Goal: Task Accomplishment & Management: Use online tool/utility

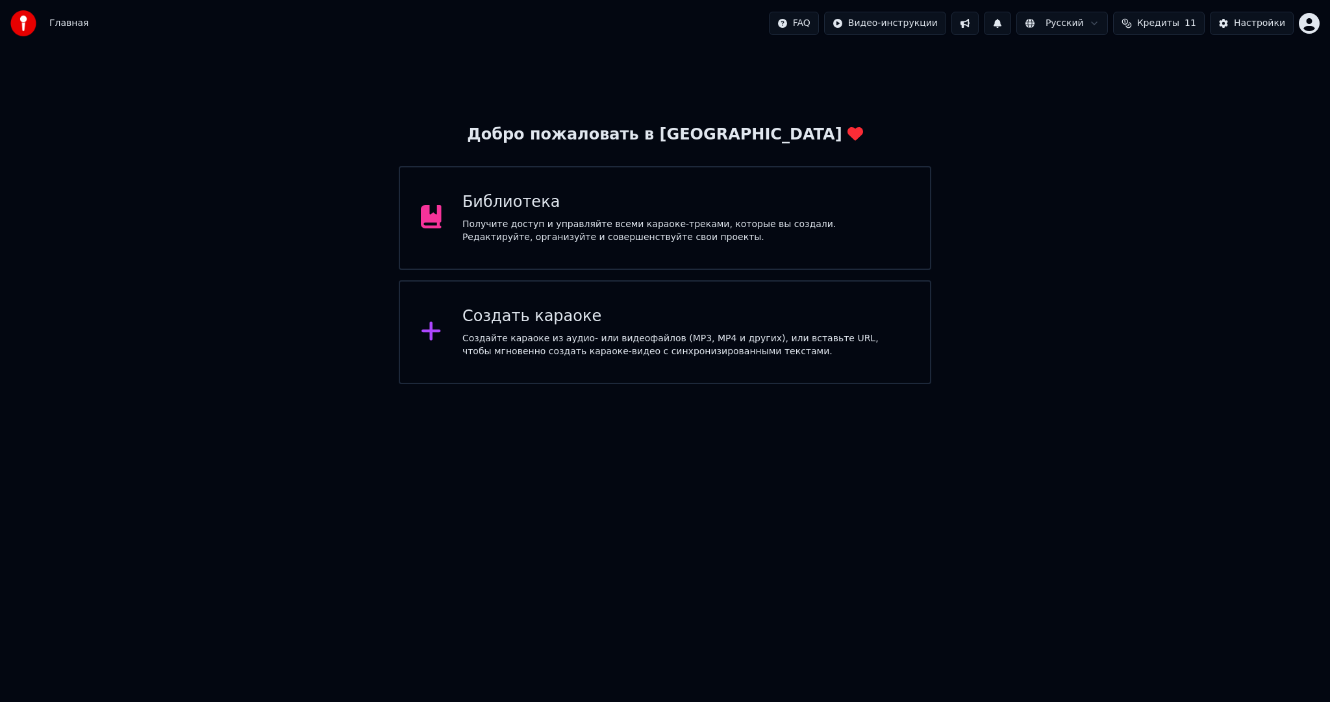
click at [471, 371] on div "Создать караоке Создайте караоке из аудио- или видеофайлов (MP3, MP4 и других),…" at bounding box center [665, 332] width 532 height 104
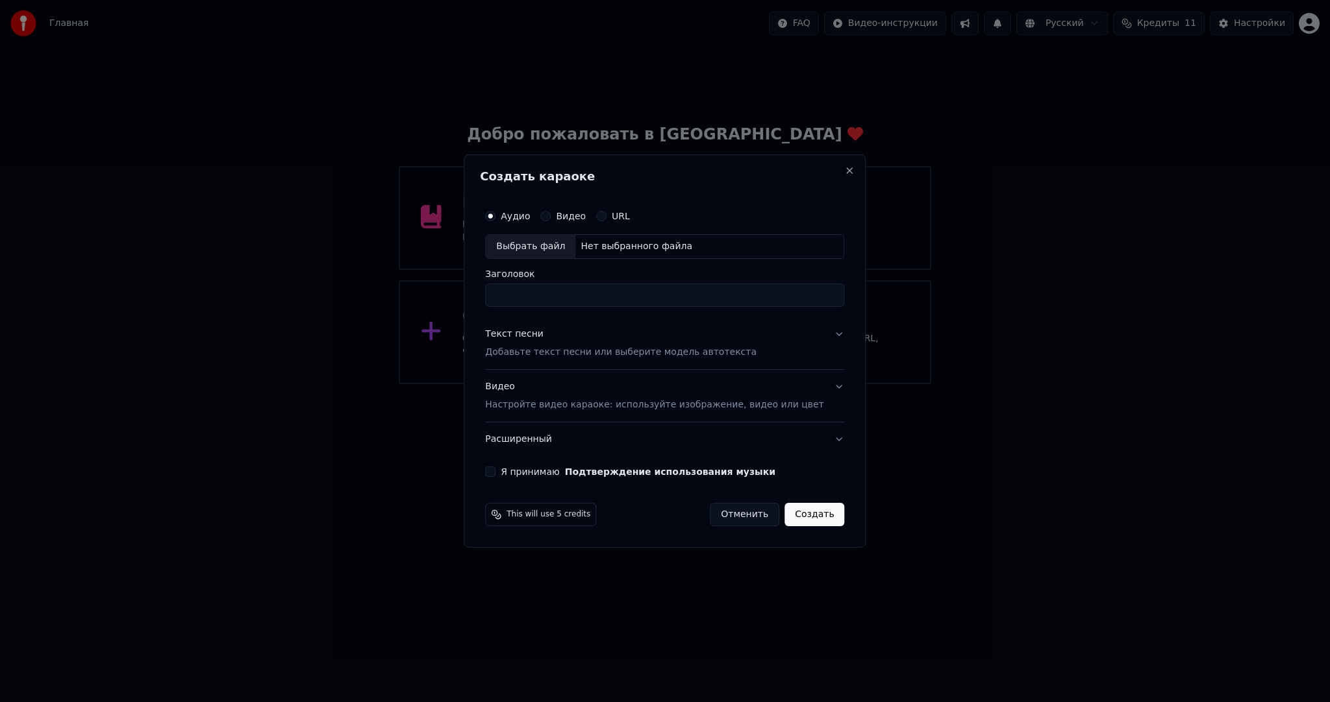
click at [532, 246] on div "Выбрать файл" at bounding box center [531, 246] width 90 height 23
type input "**********"
click at [547, 354] on p "Добавьте текст песни или выберите модель автотекста" at bounding box center [620, 352] width 271 height 13
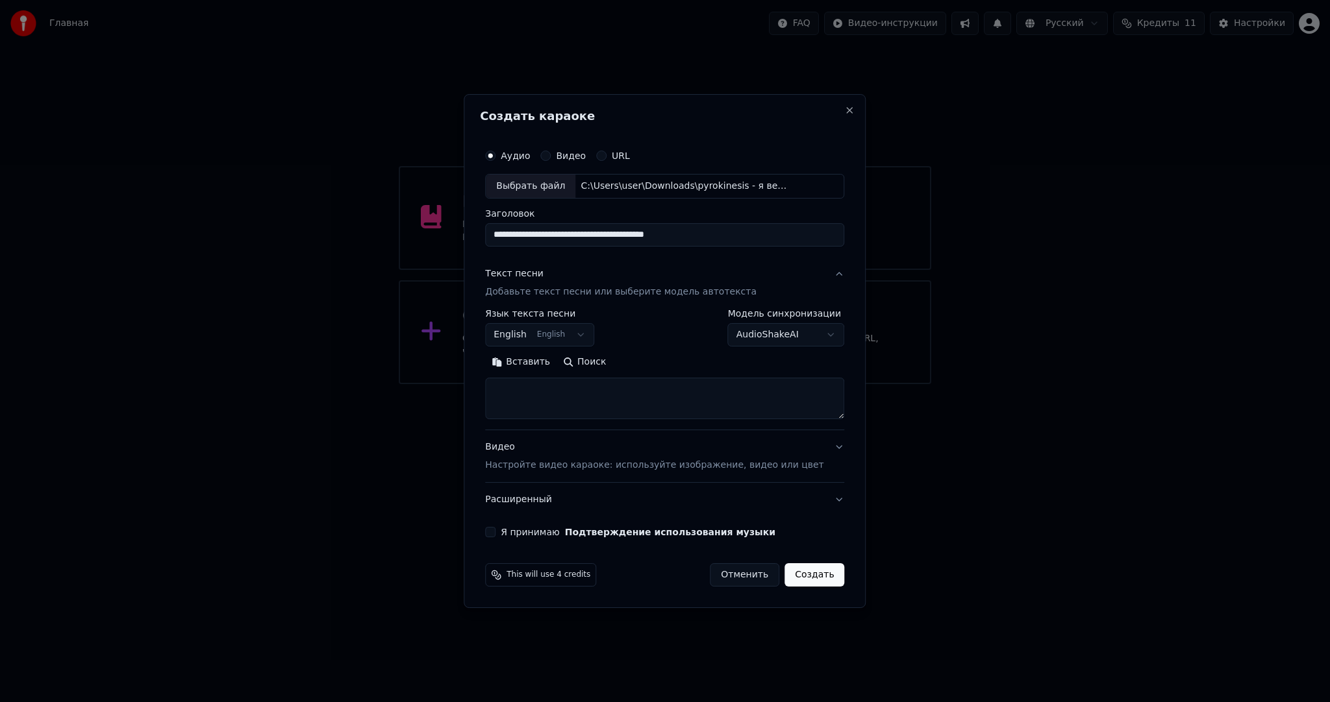
click at [533, 340] on button "English English" at bounding box center [539, 334] width 109 height 23
select select "**"
click at [535, 358] on button "Вставить" at bounding box center [520, 362] width 71 height 21
click at [495, 533] on button "Я принимаю Подтверждение использования музыки" at bounding box center [490, 532] width 10 height 10
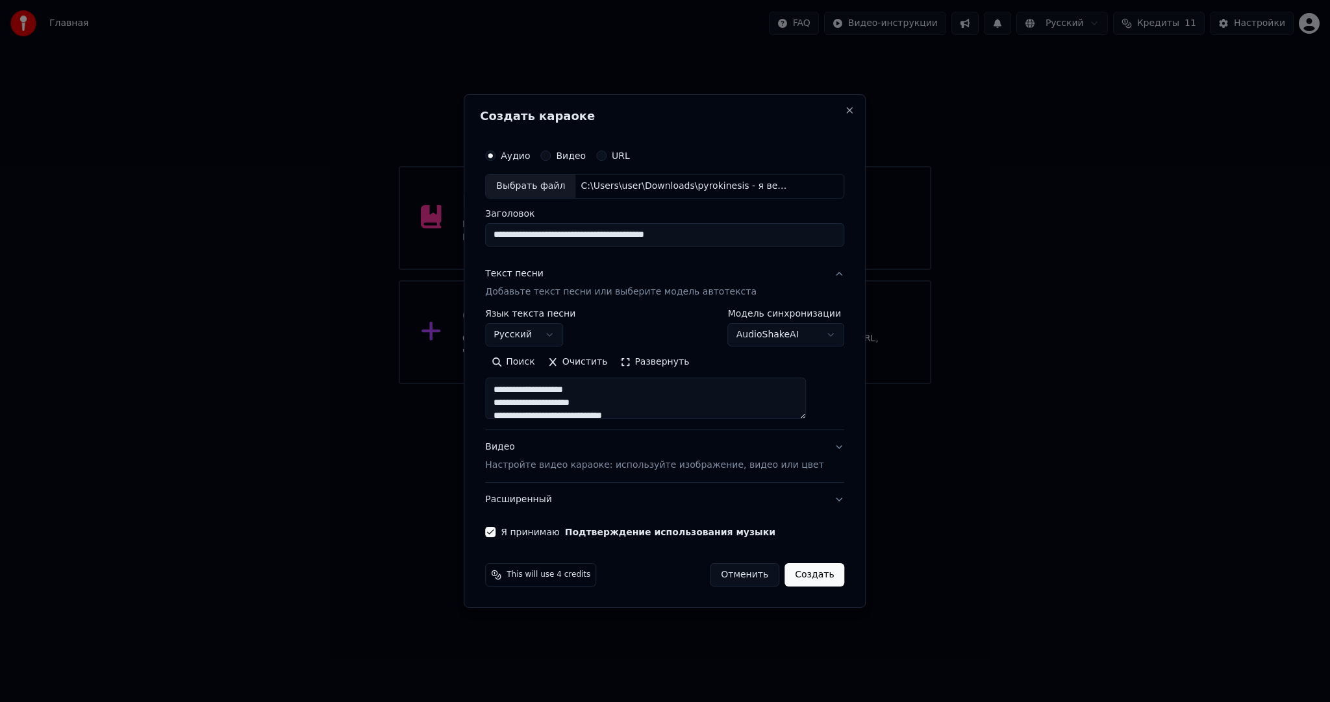
click at [788, 573] on button "Создать" at bounding box center [814, 575] width 60 height 23
type textarea "**********"
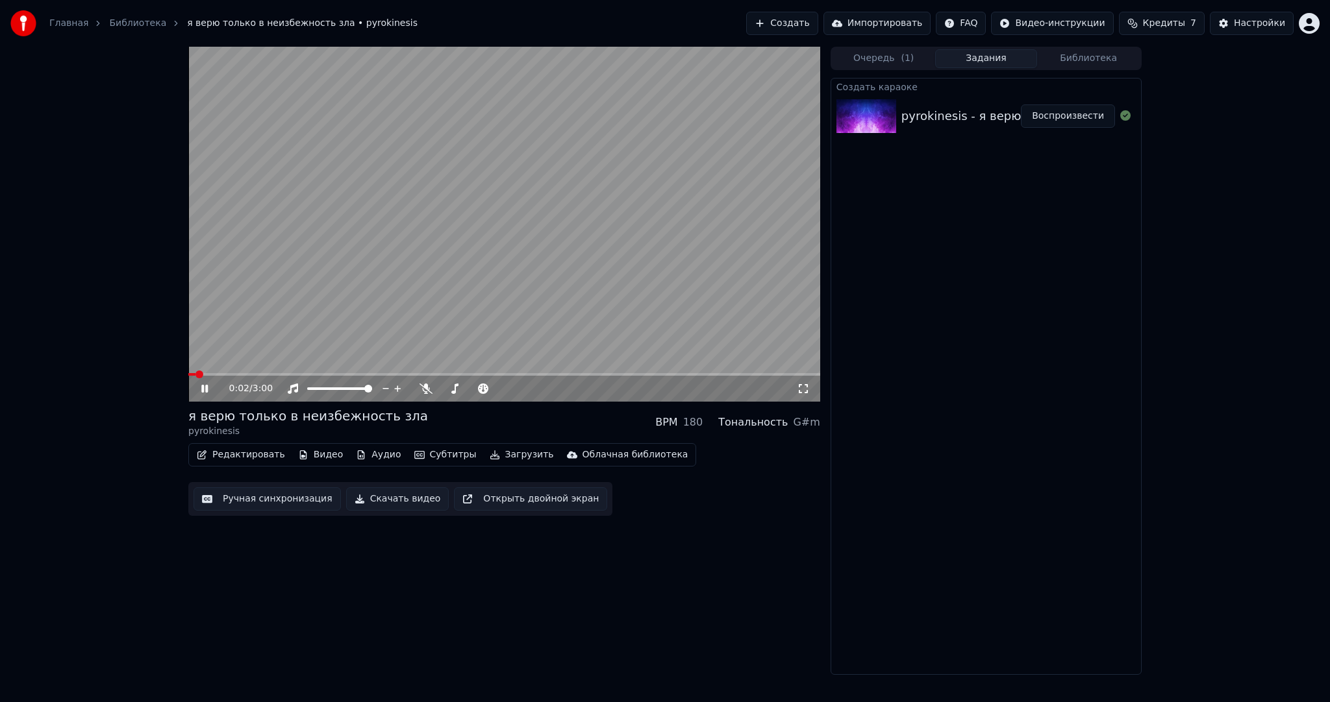
click at [493, 267] on video at bounding box center [504, 224] width 632 height 355
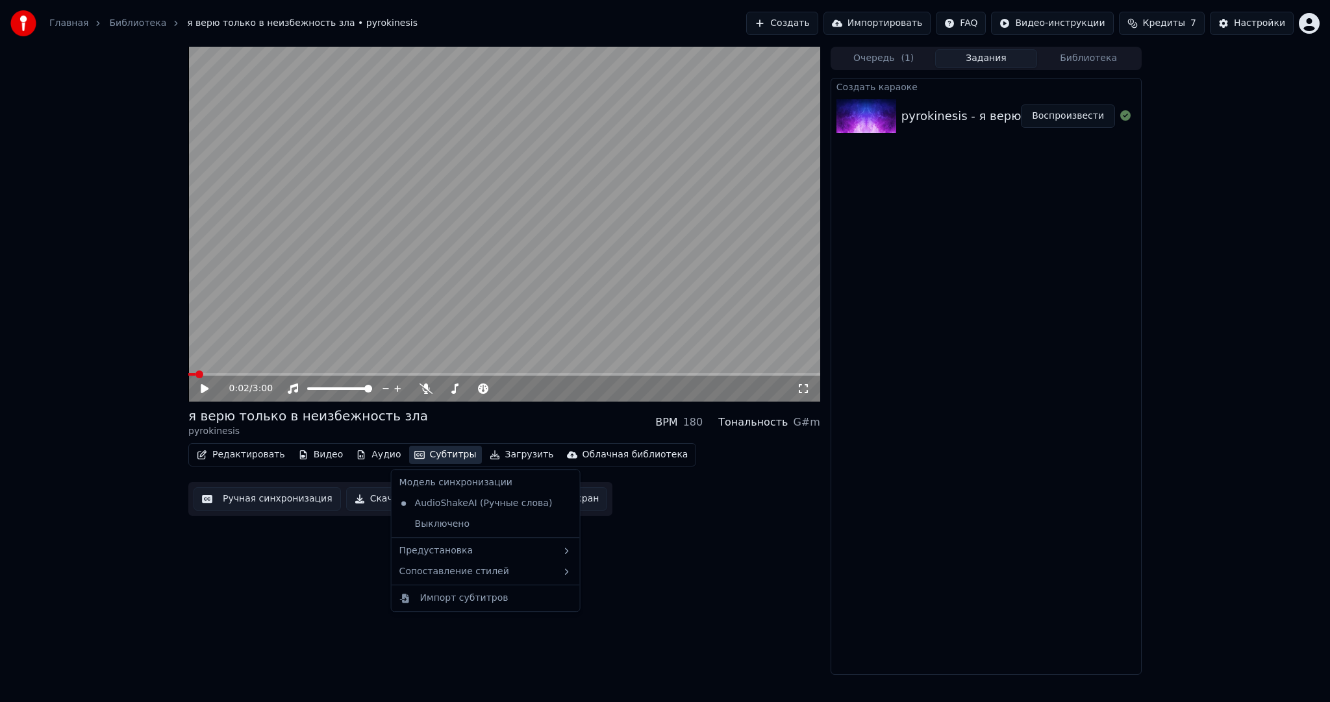
click at [425, 449] on button "Субтитры" at bounding box center [445, 455] width 73 height 18
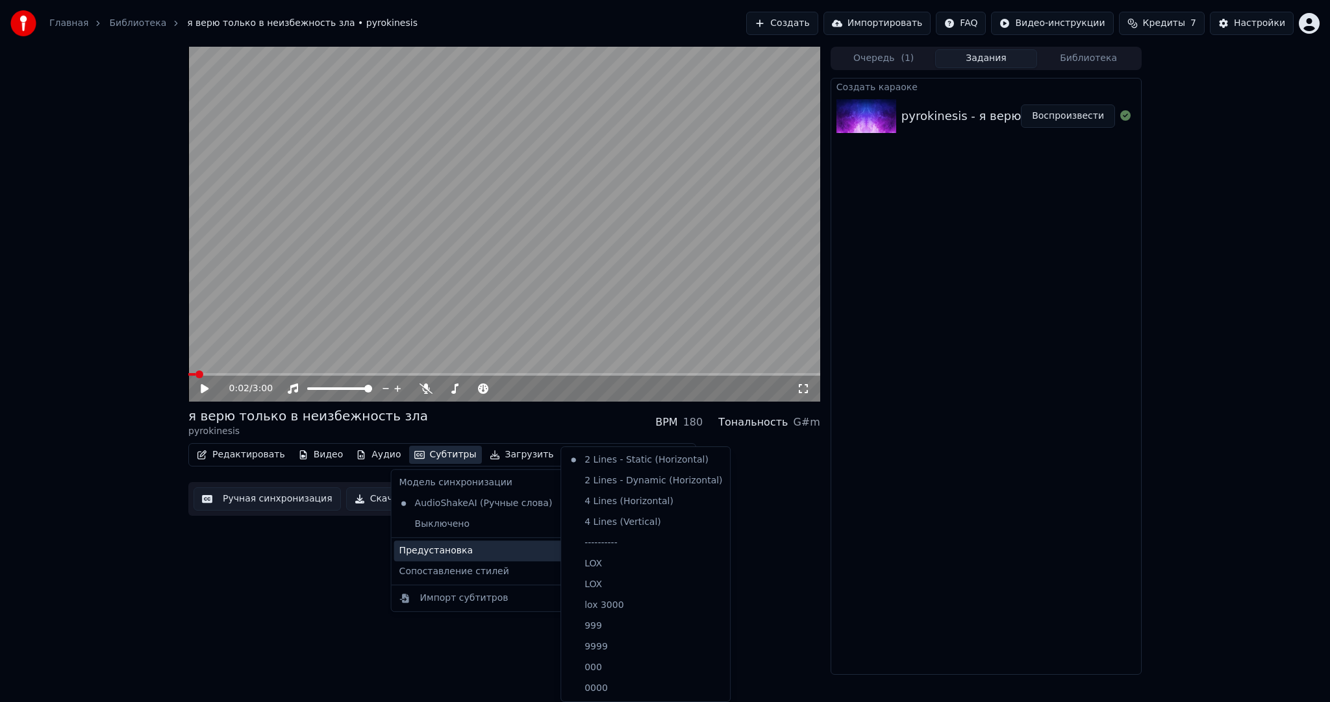
click at [463, 545] on div "Предустановка" at bounding box center [485, 551] width 183 height 21
click at [615, 534] on div "----------" at bounding box center [646, 543] width 164 height 21
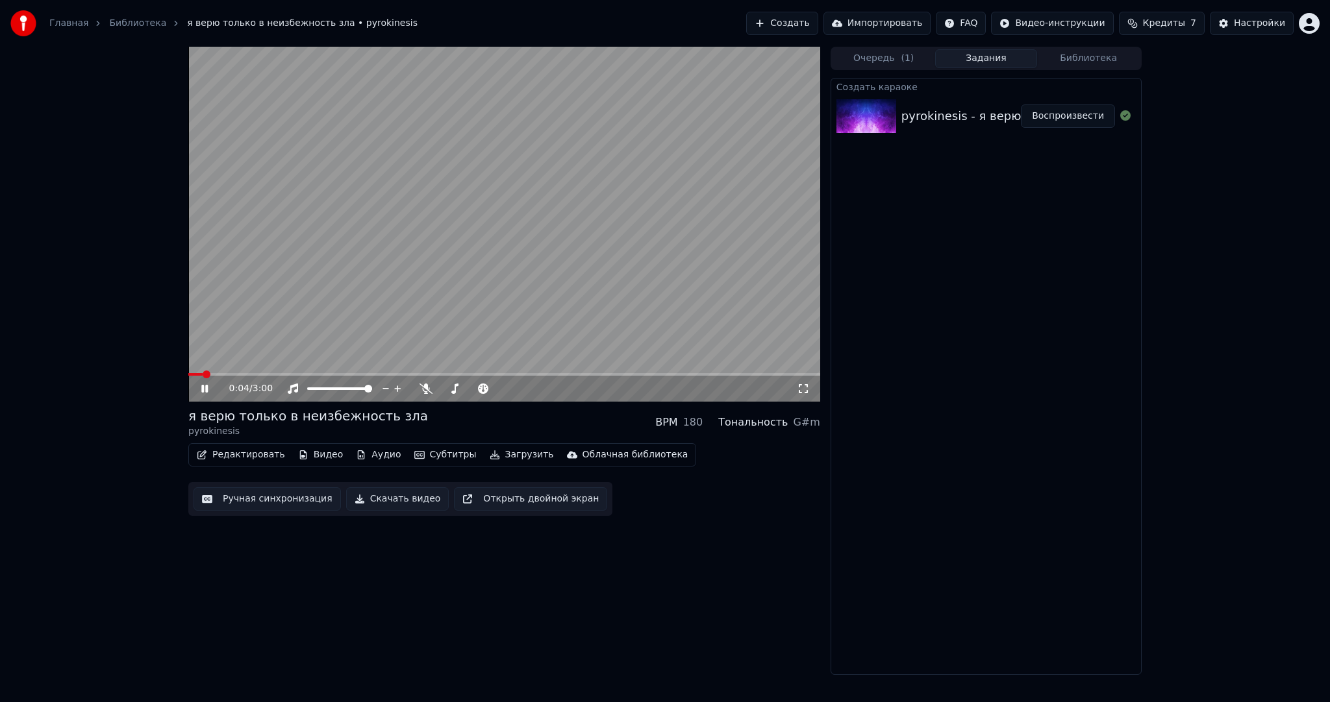
click at [301, 489] on button "Ручная синхронизация" at bounding box center [266, 499] width 147 height 23
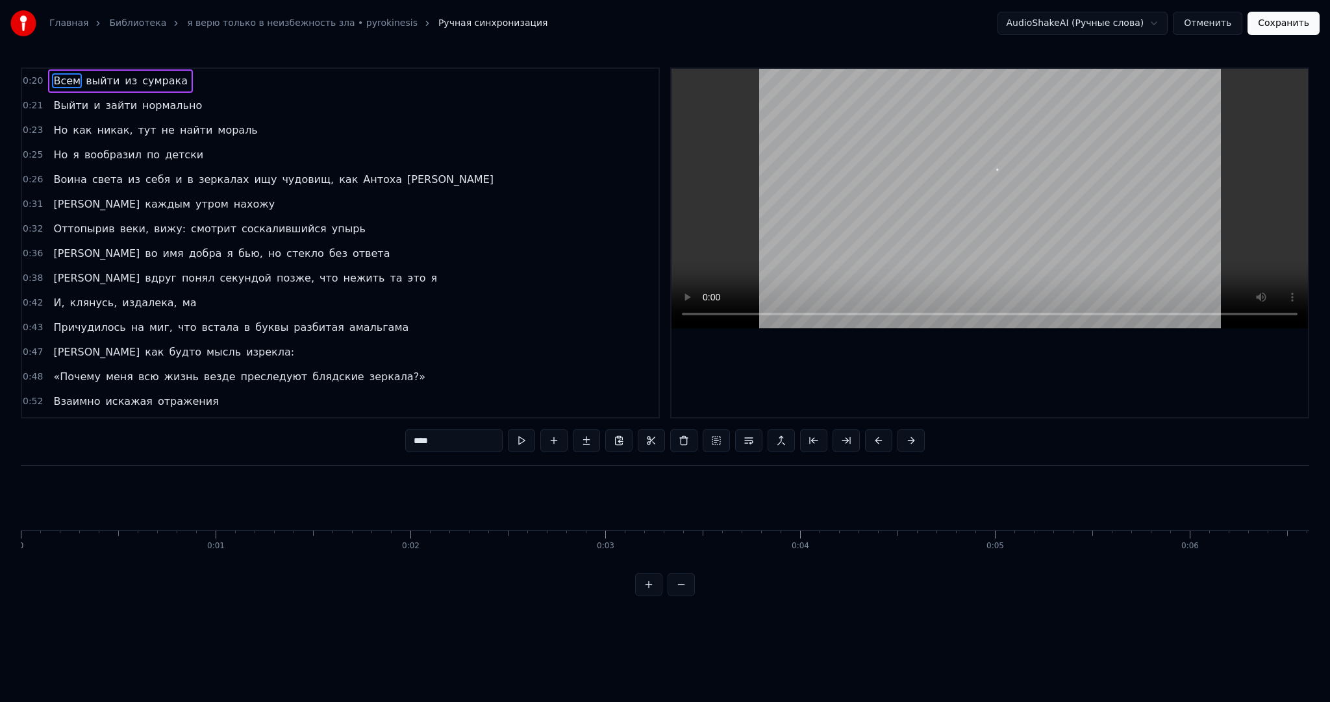
scroll to position [0, 3900]
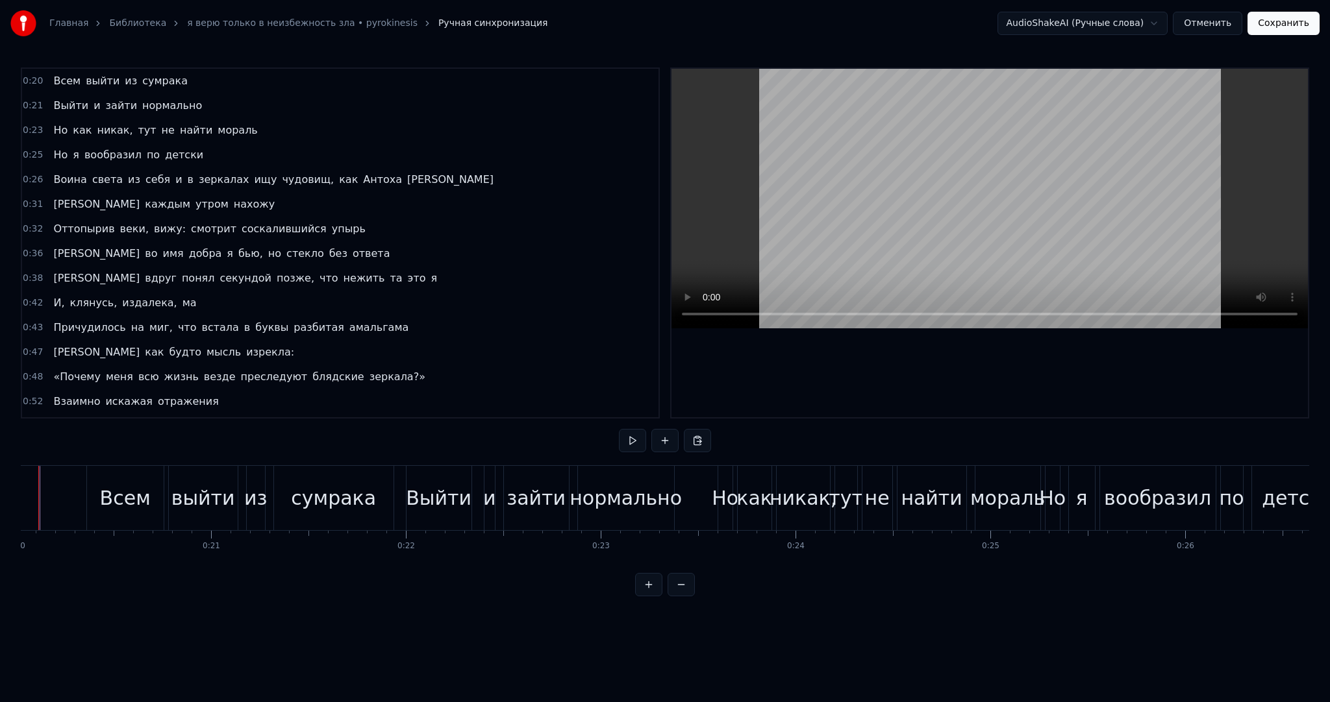
click at [38, 477] on div at bounding box center [38, 498] width 1 height 64
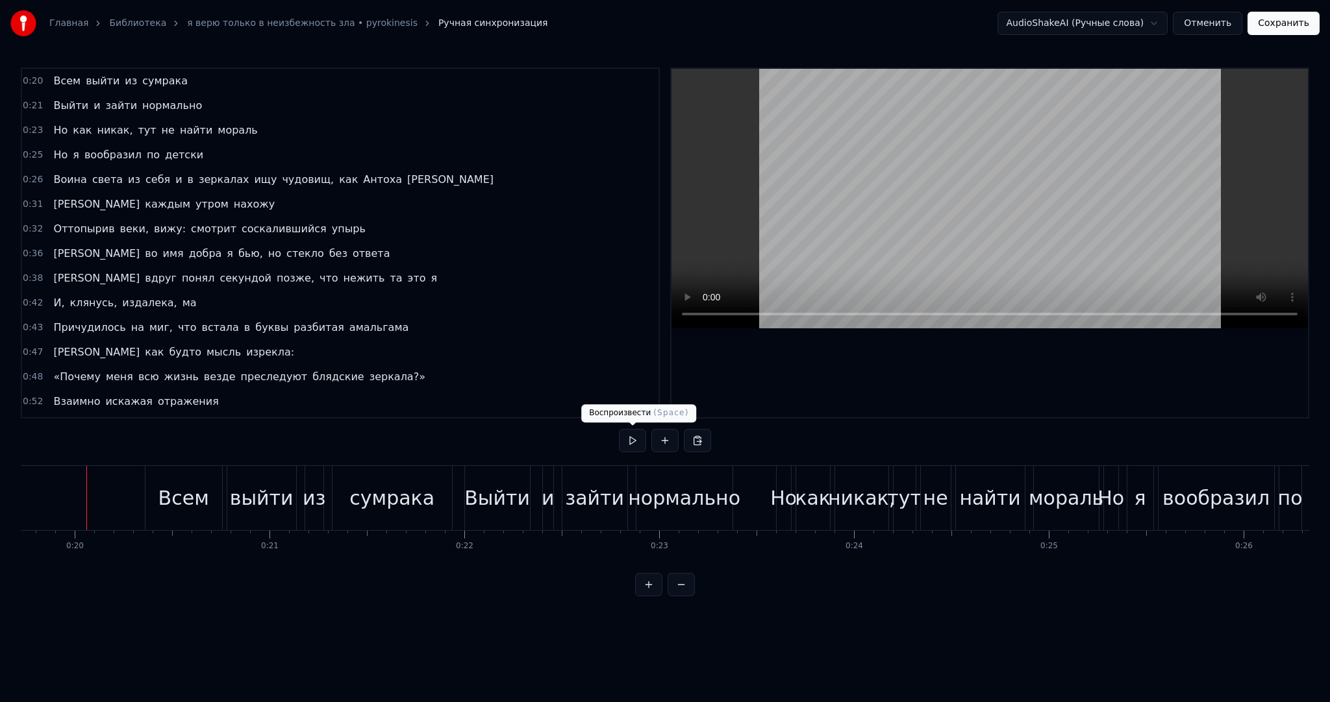
click at [640, 439] on button at bounding box center [632, 440] width 27 height 23
click at [639, 441] on button at bounding box center [632, 440] width 27 height 23
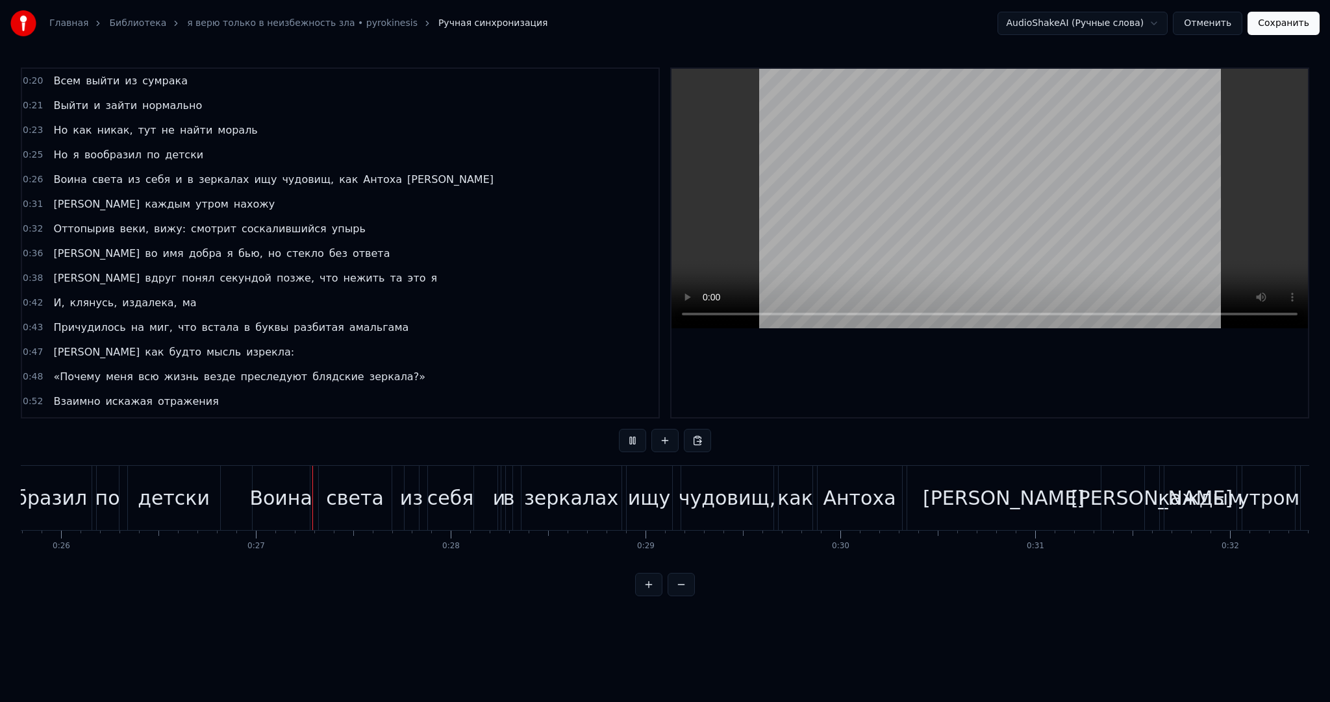
click at [639, 441] on button at bounding box center [632, 440] width 27 height 23
click at [216, 125] on span "мораль" at bounding box center [237, 130] width 42 height 15
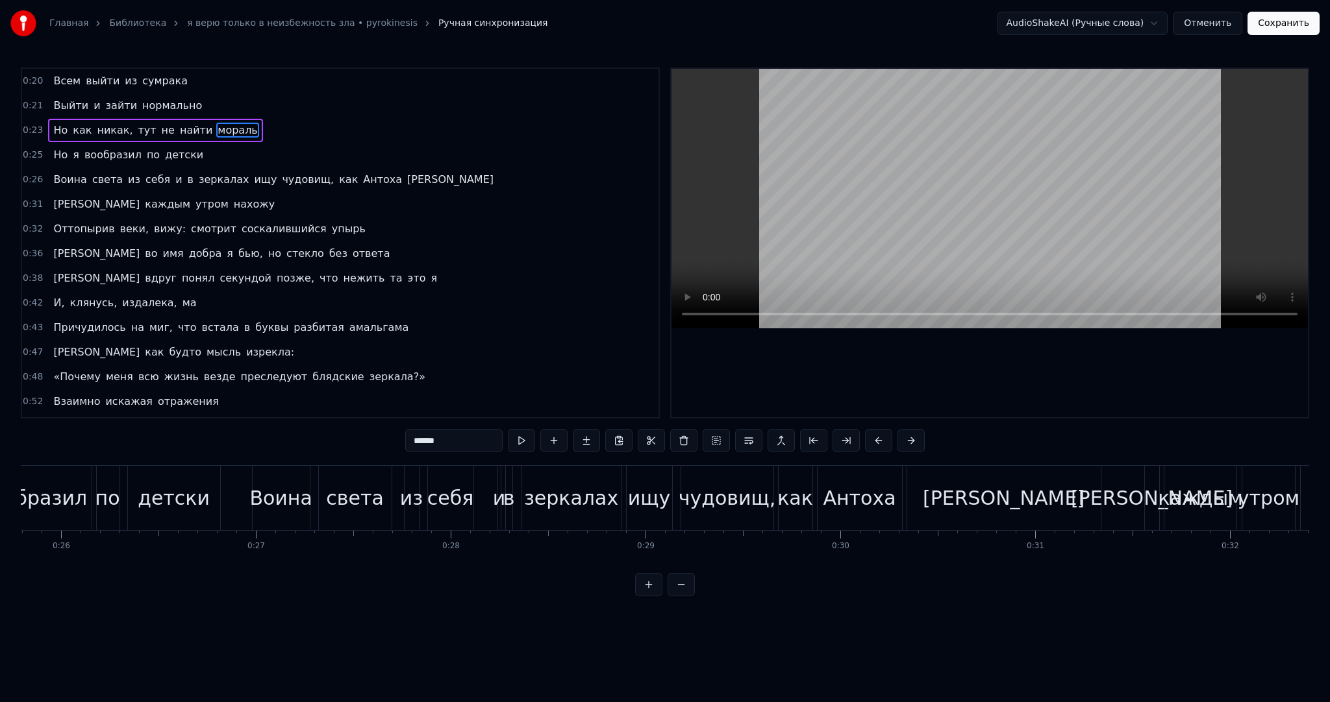
scroll to position [0, 4788]
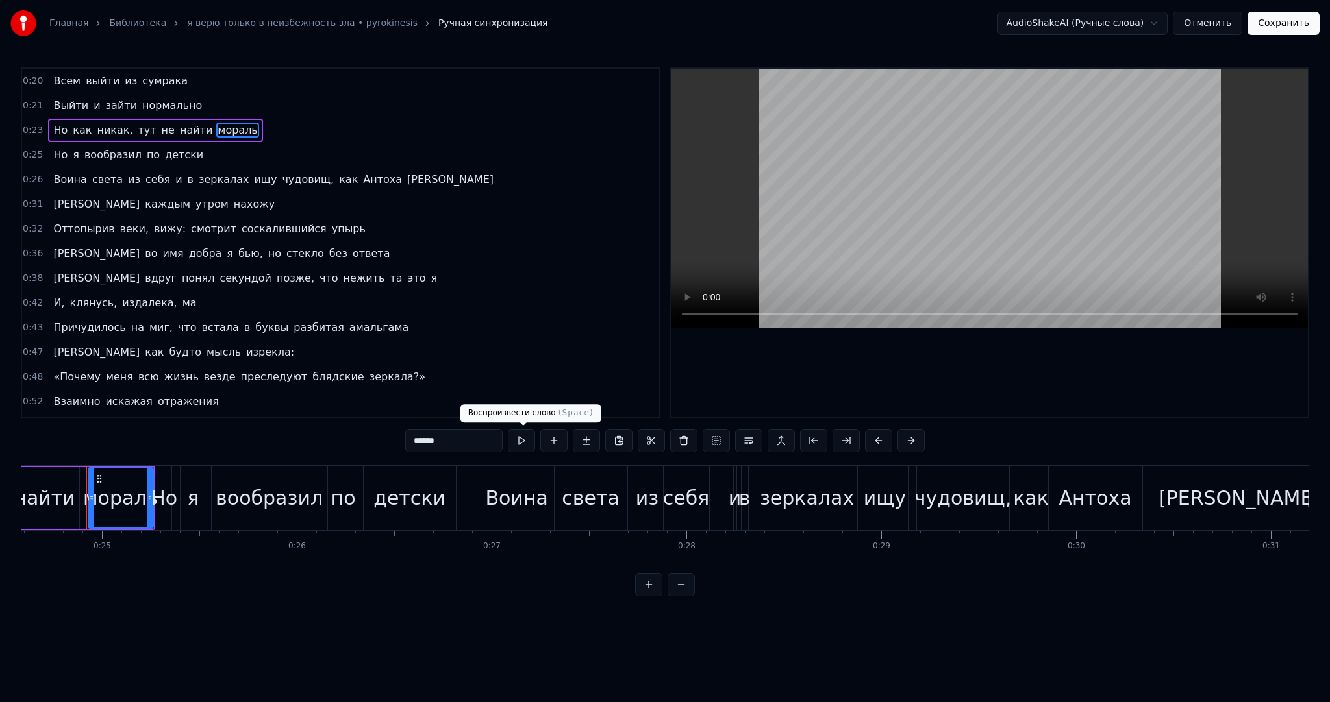
click at [534, 436] on button at bounding box center [521, 440] width 27 height 23
click at [524, 441] on button at bounding box center [521, 440] width 27 height 23
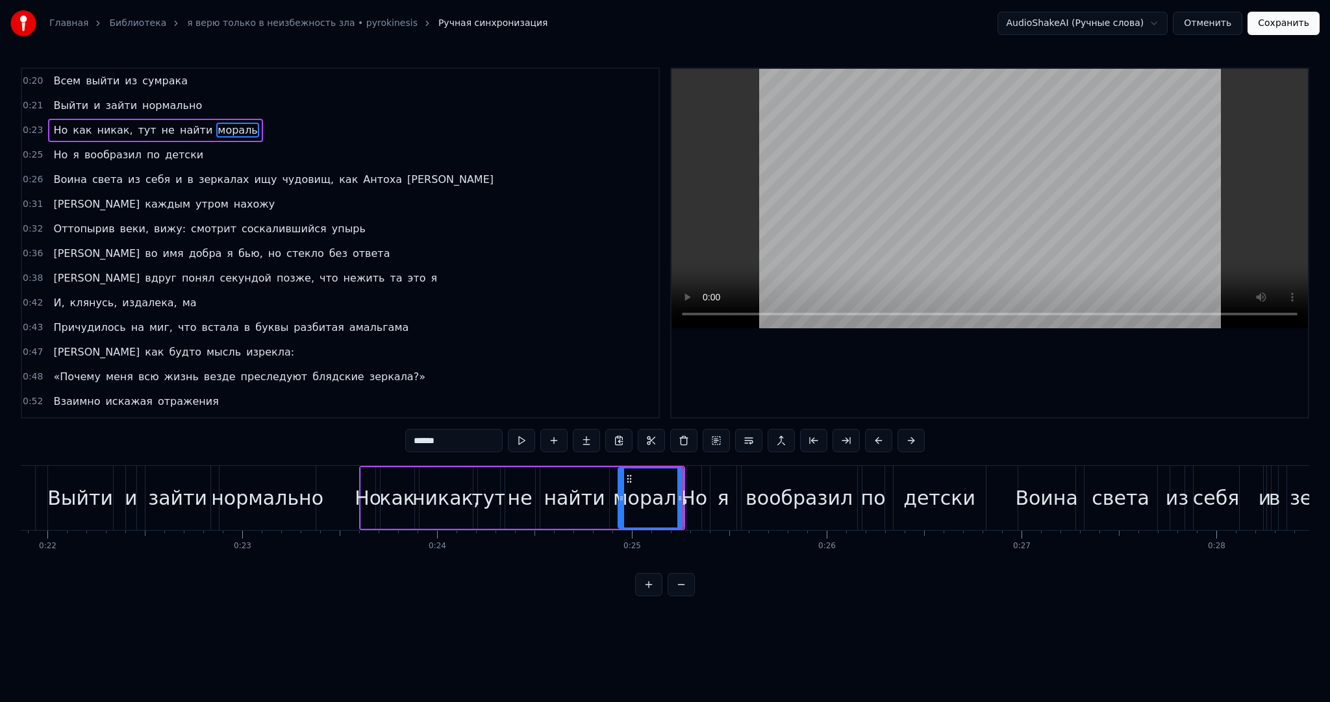
scroll to position [0, 4158]
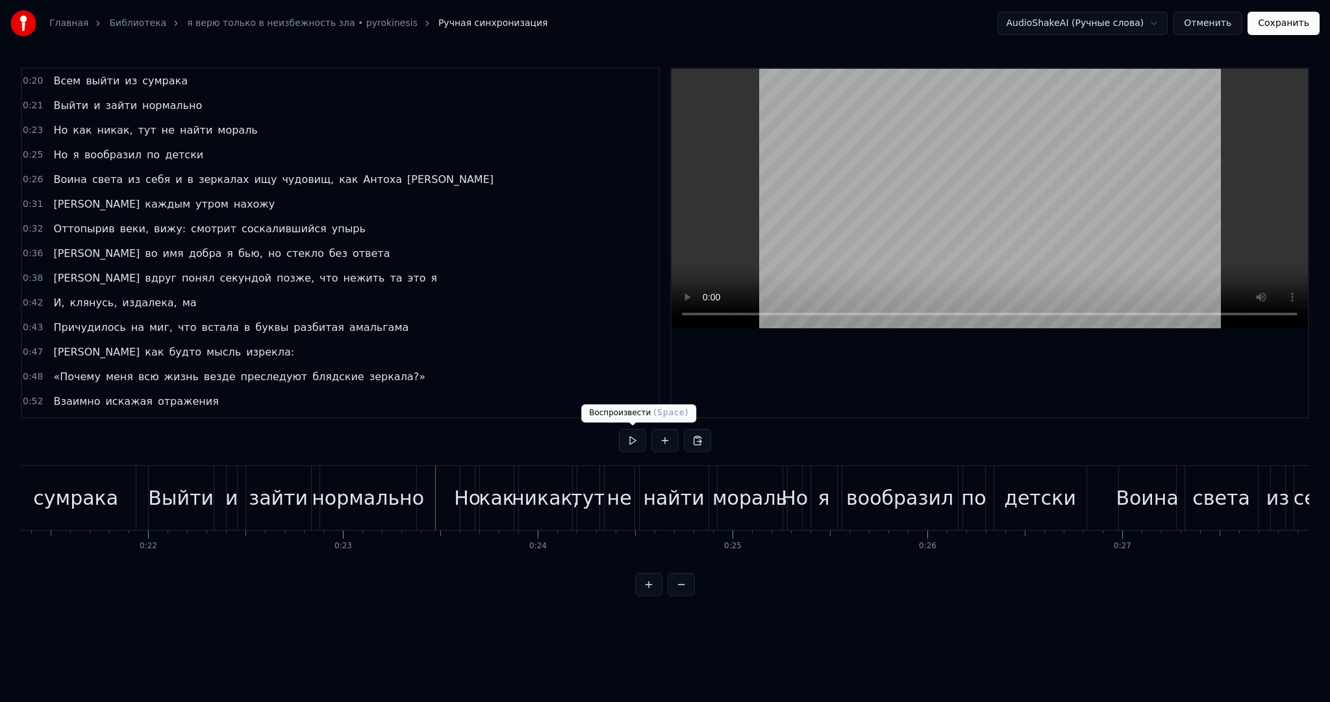
click at [636, 445] on button at bounding box center [632, 440] width 27 height 23
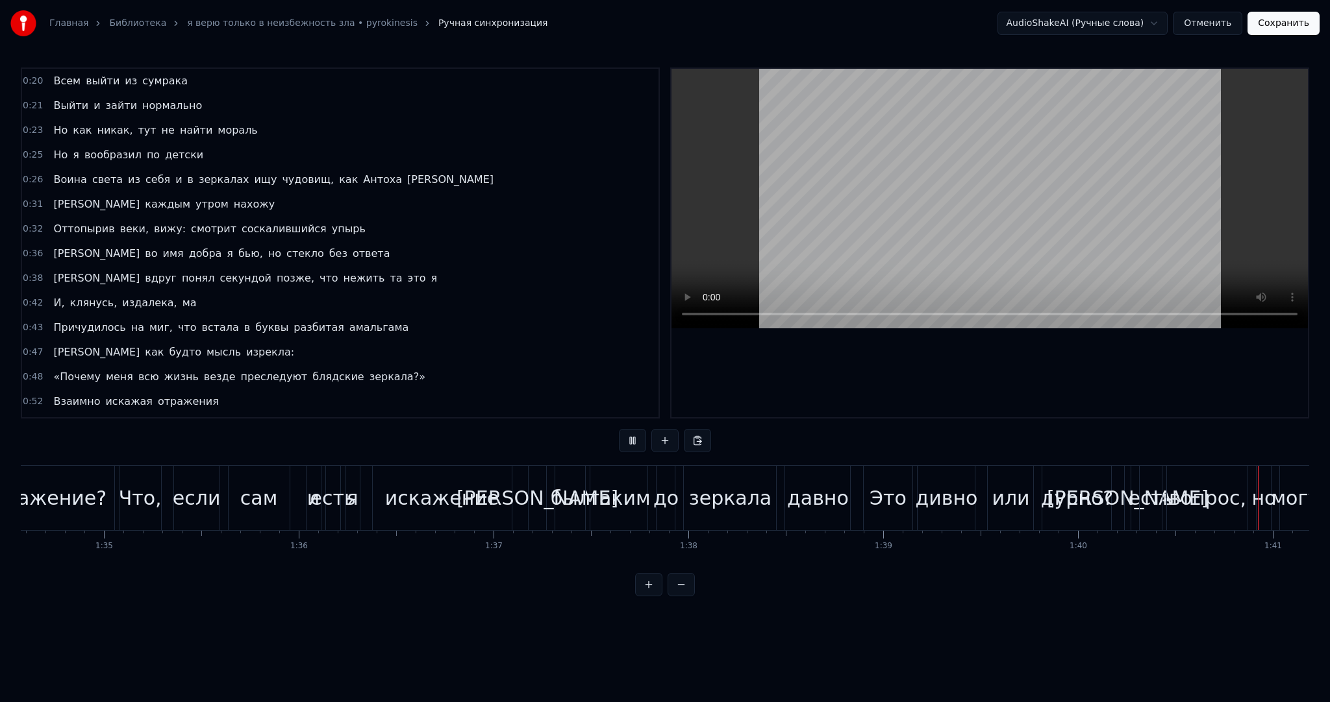
scroll to position [0, 19610]
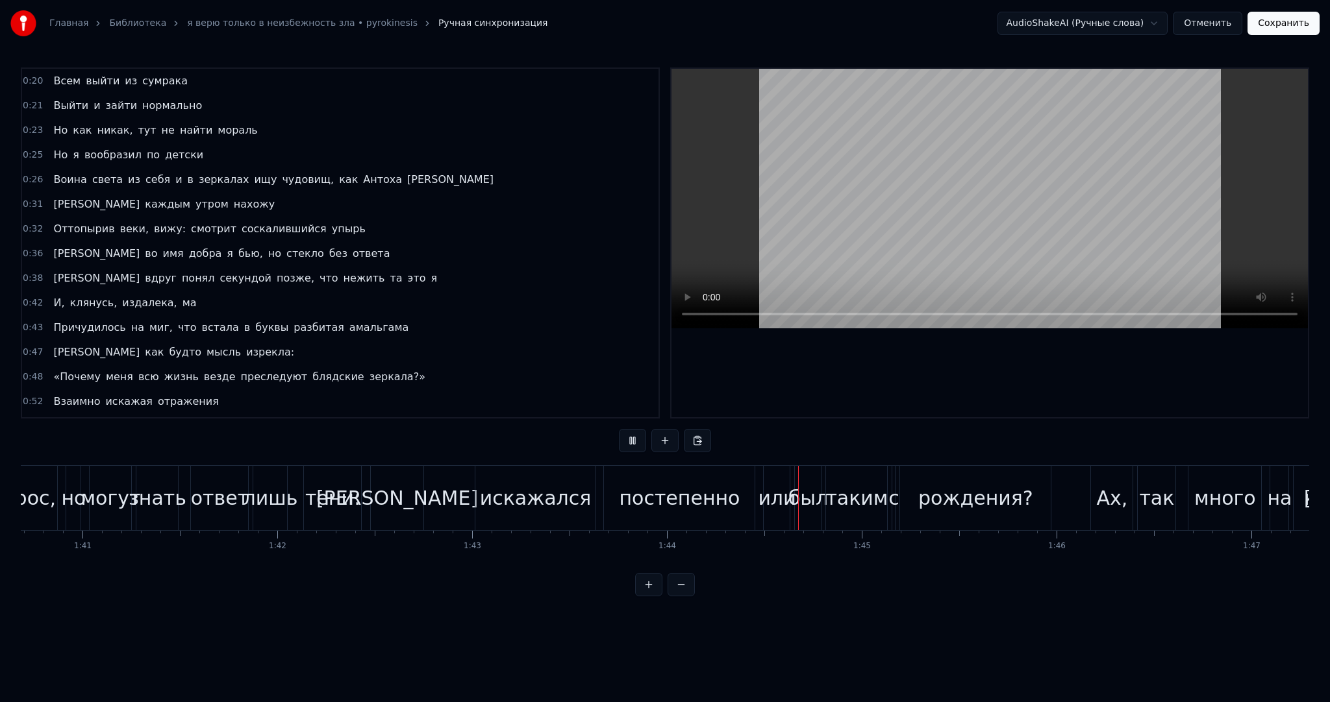
click at [821, 213] on video at bounding box center [989, 199] width 636 height 260
click at [404, 501] on div "[PERSON_NAME]" at bounding box center [397, 498] width 53 height 64
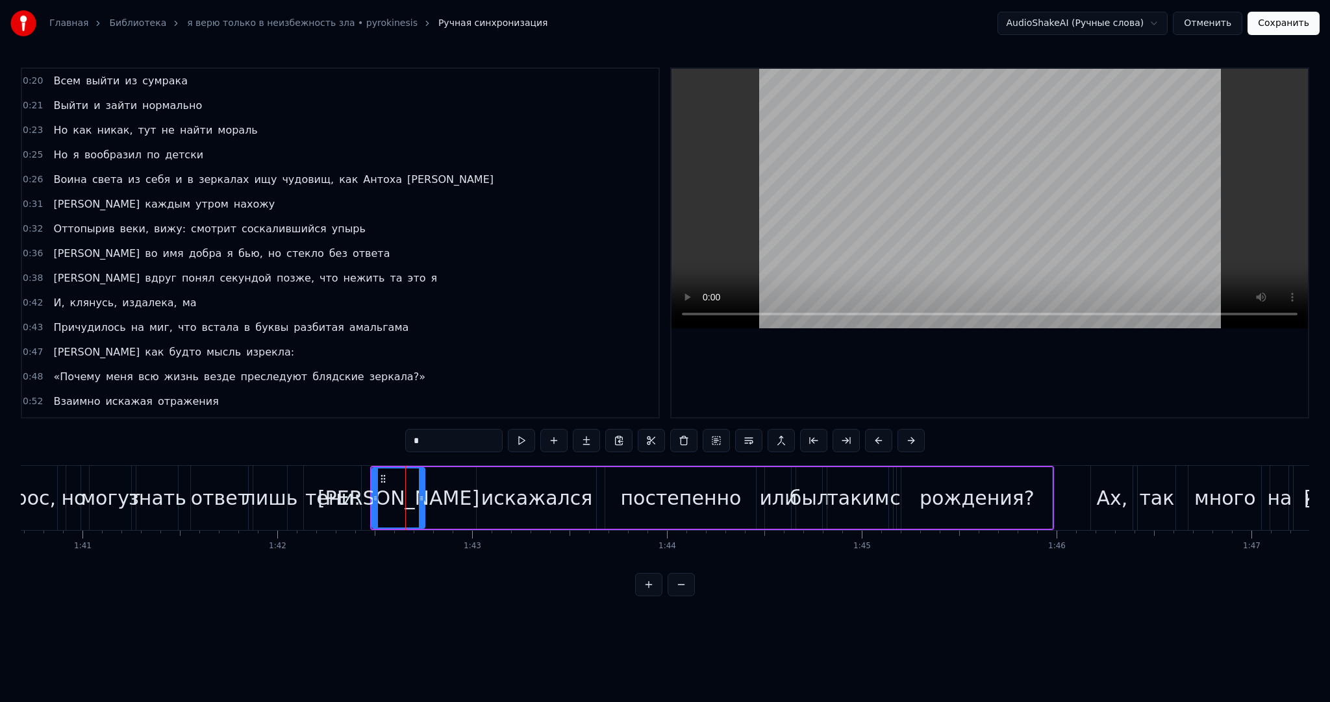
scroll to position [697, 0]
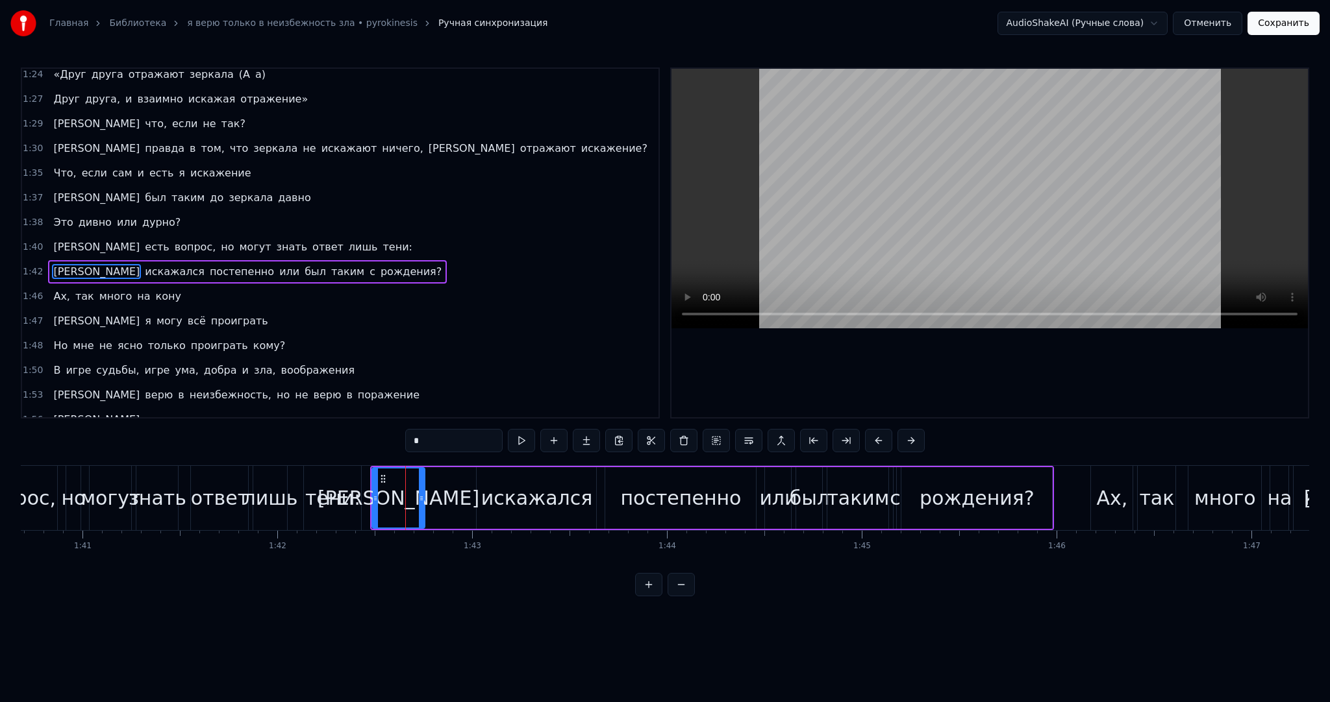
click at [520, 439] on button at bounding box center [521, 440] width 27 height 23
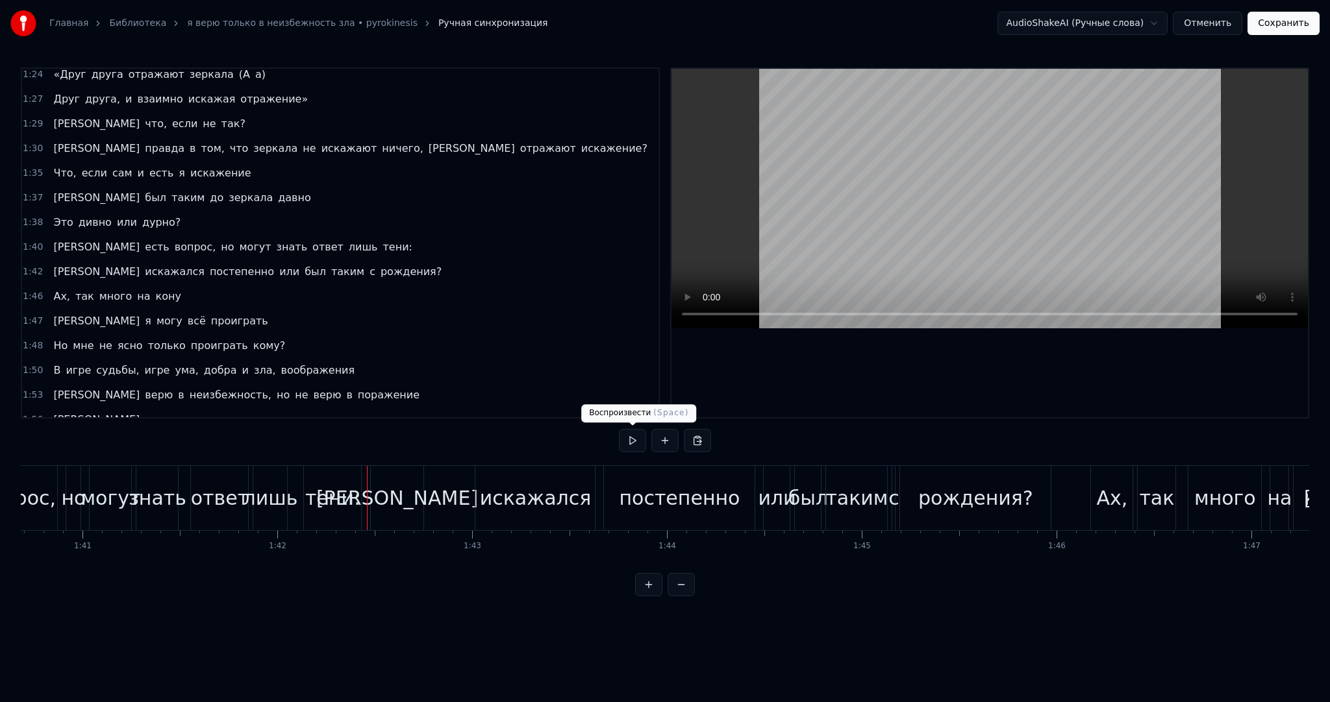
click at [629, 440] on button at bounding box center [632, 440] width 27 height 23
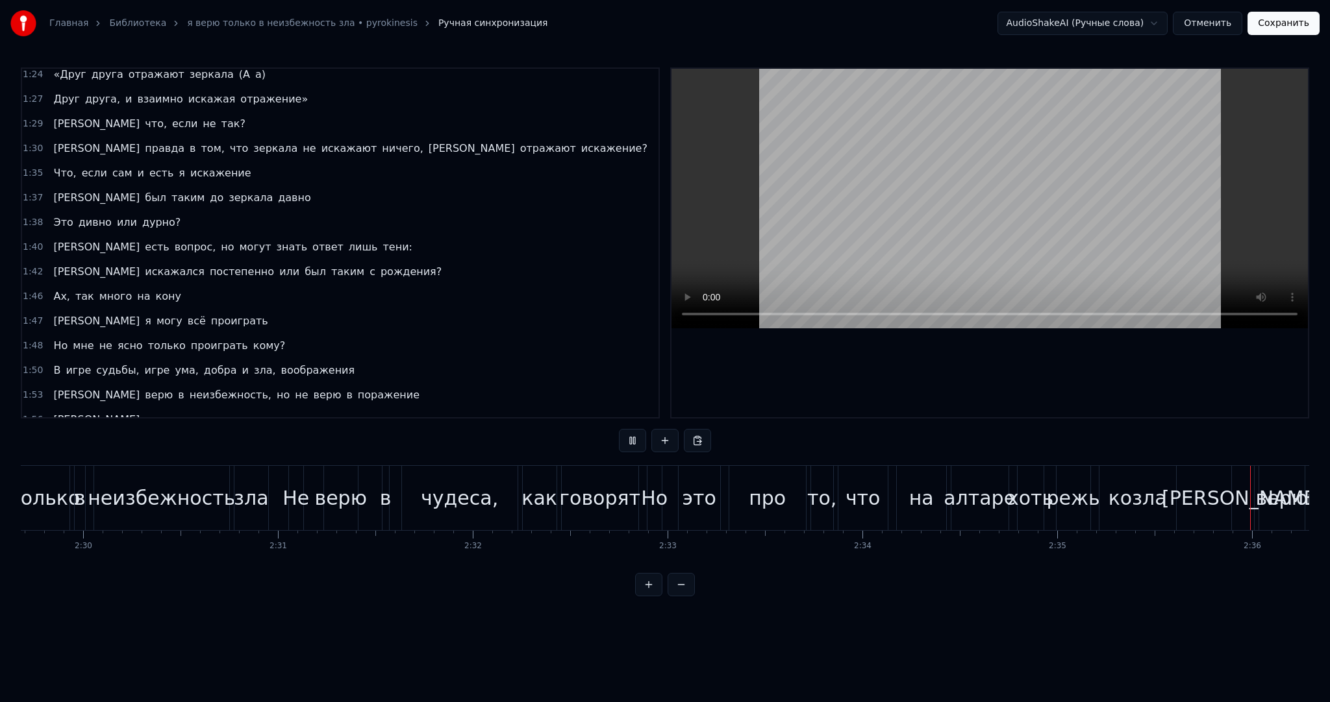
scroll to position [0, 30348]
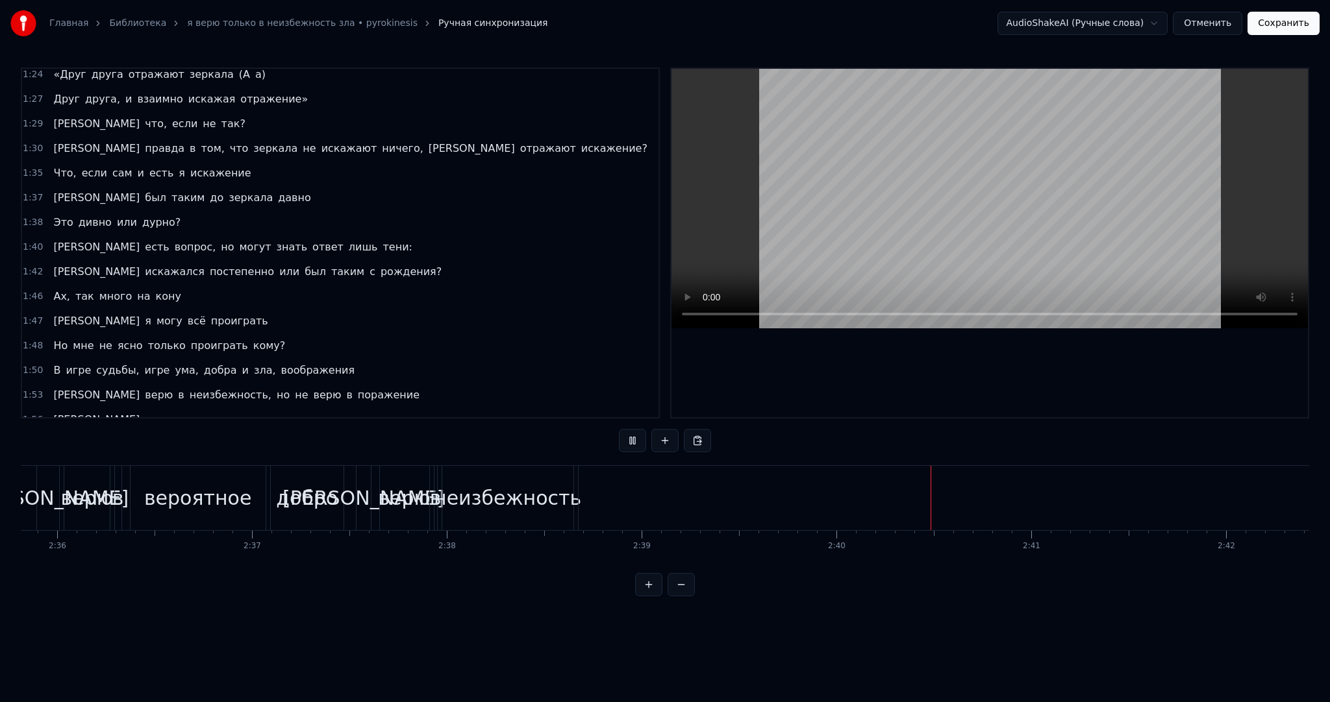
click at [737, 205] on video at bounding box center [989, 199] width 636 height 260
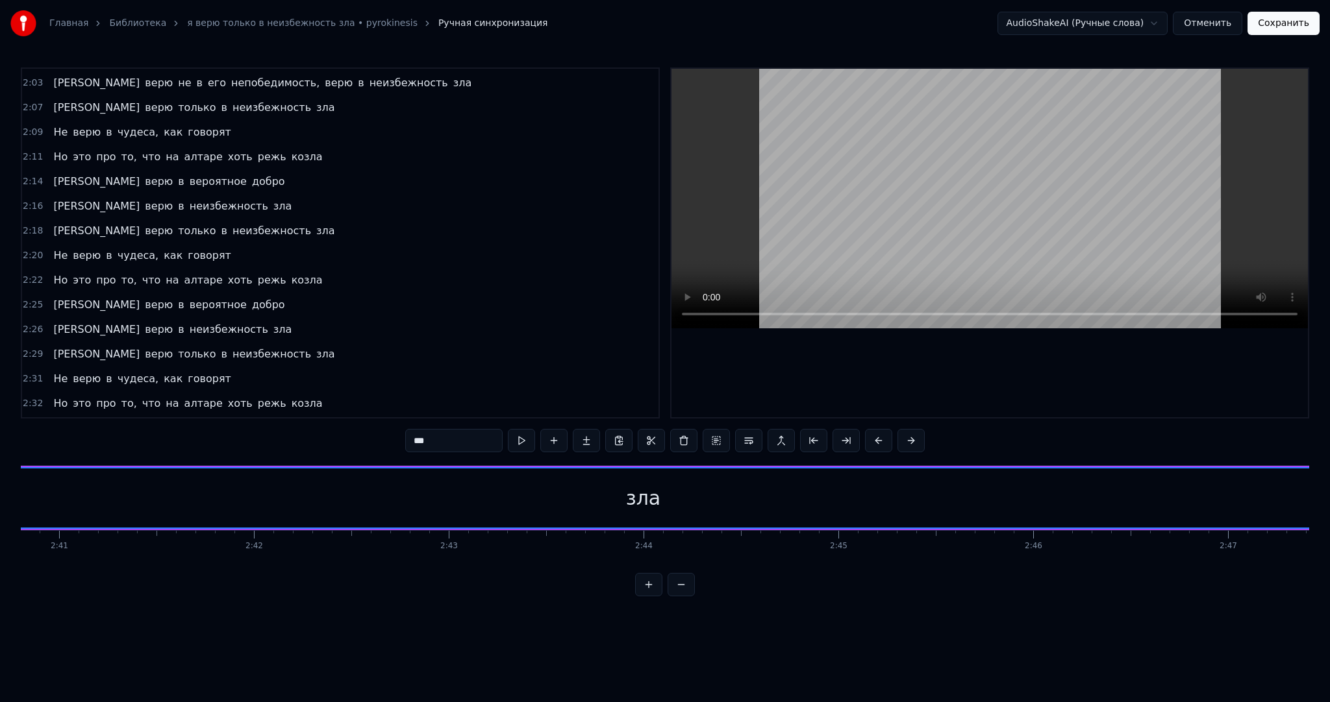
scroll to position [0, 31852]
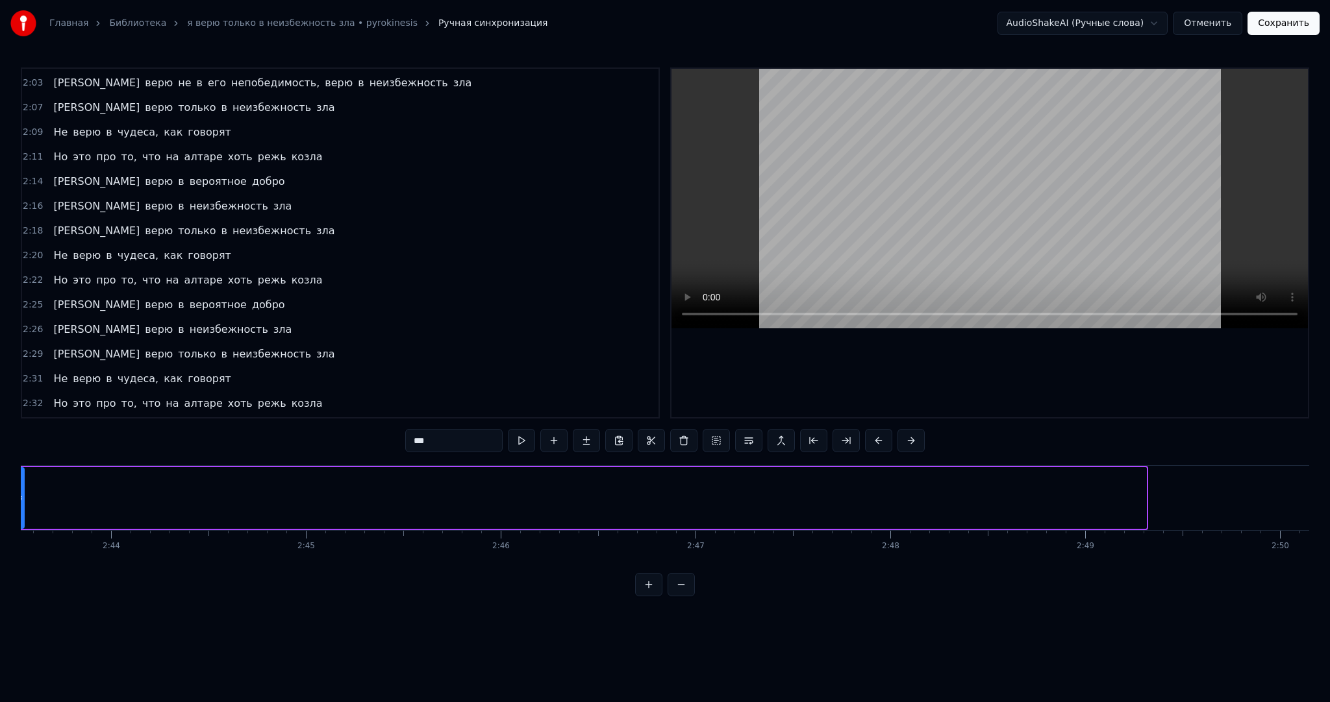
drag, startPoint x: 1143, startPoint y: 506, endPoint x: 34, endPoint y: 490, distance: 1109.0
click at [23, 490] on div at bounding box center [20, 498] width 5 height 59
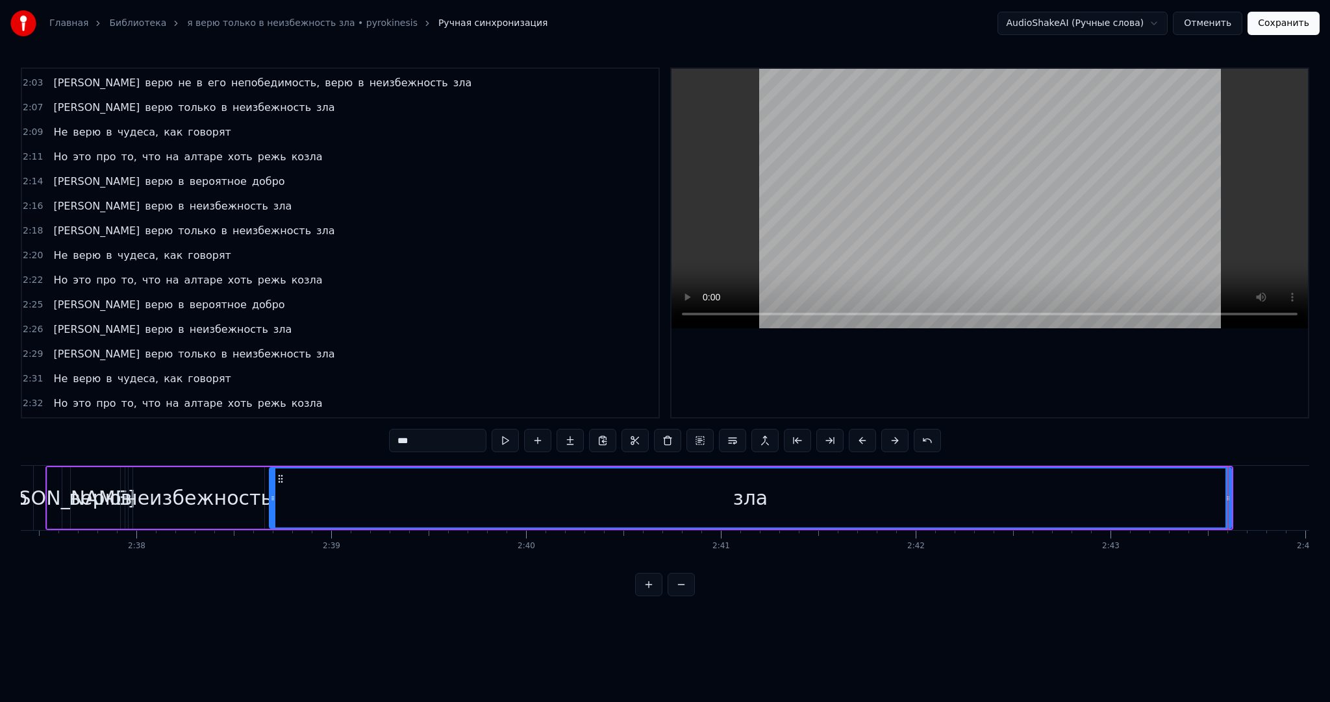
scroll to position [0, 30586]
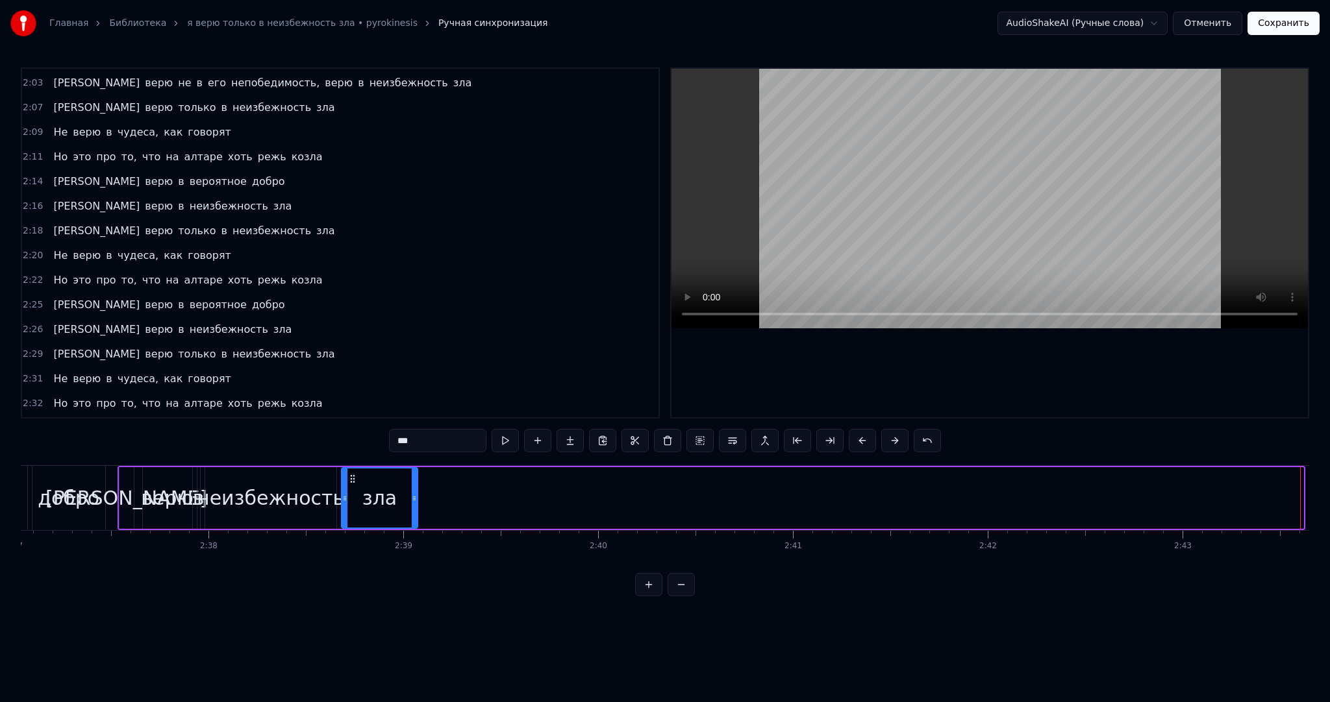
drag, startPoint x: 1298, startPoint y: 505, endPoint x: 413, endPoint y: 506, distance: 885.6
click at [413, 506] on div at bounding box center [414, 498] width 5 height 59
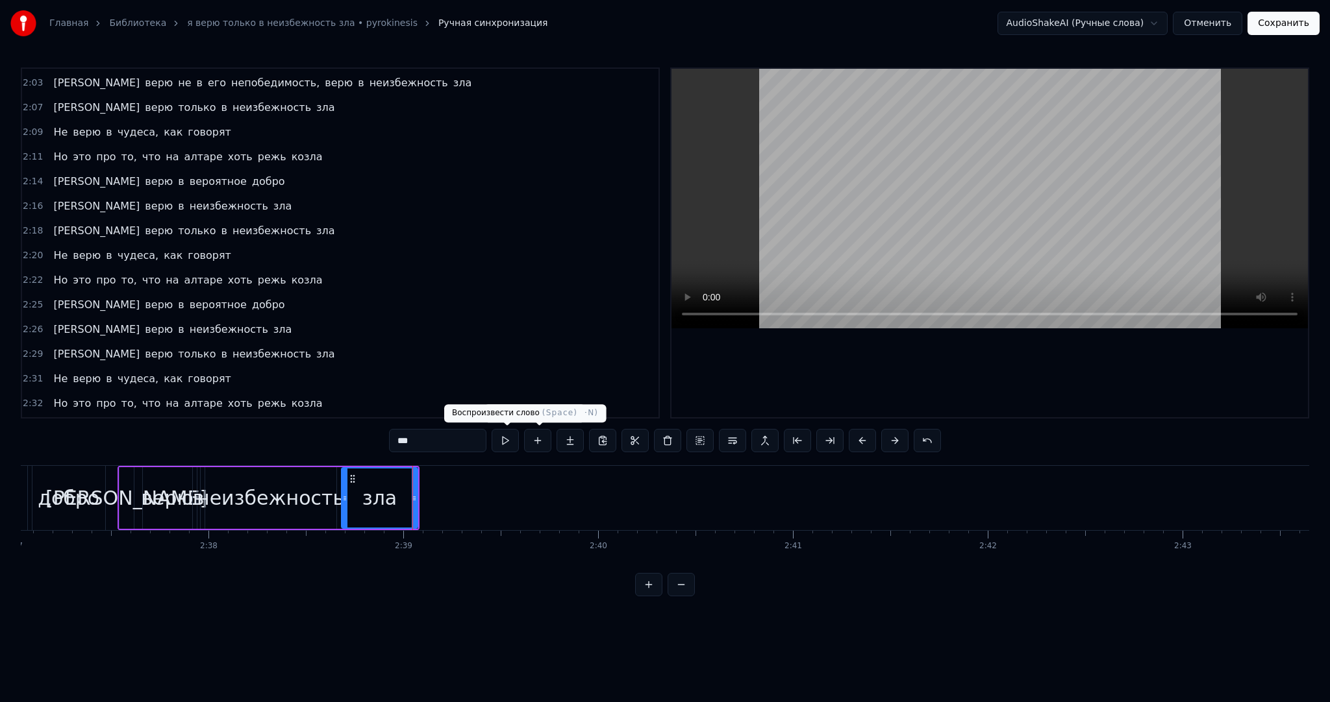
click at [509, 435] on button at bounding box center [504, 440] width 27 height 23
drag, startPoint x: 416, startPoint y: 480, endPoint x: 390, endPoint y: 482, distance: 26.0
click at [390, 482] on div at bounding box center [388, 498] width 5 height 59
click at [512, 441] on button at bounding box center [504, 440] width 27 height 23
click at [338, 488] on div at bounding box center [339, 498] width 5 height 59
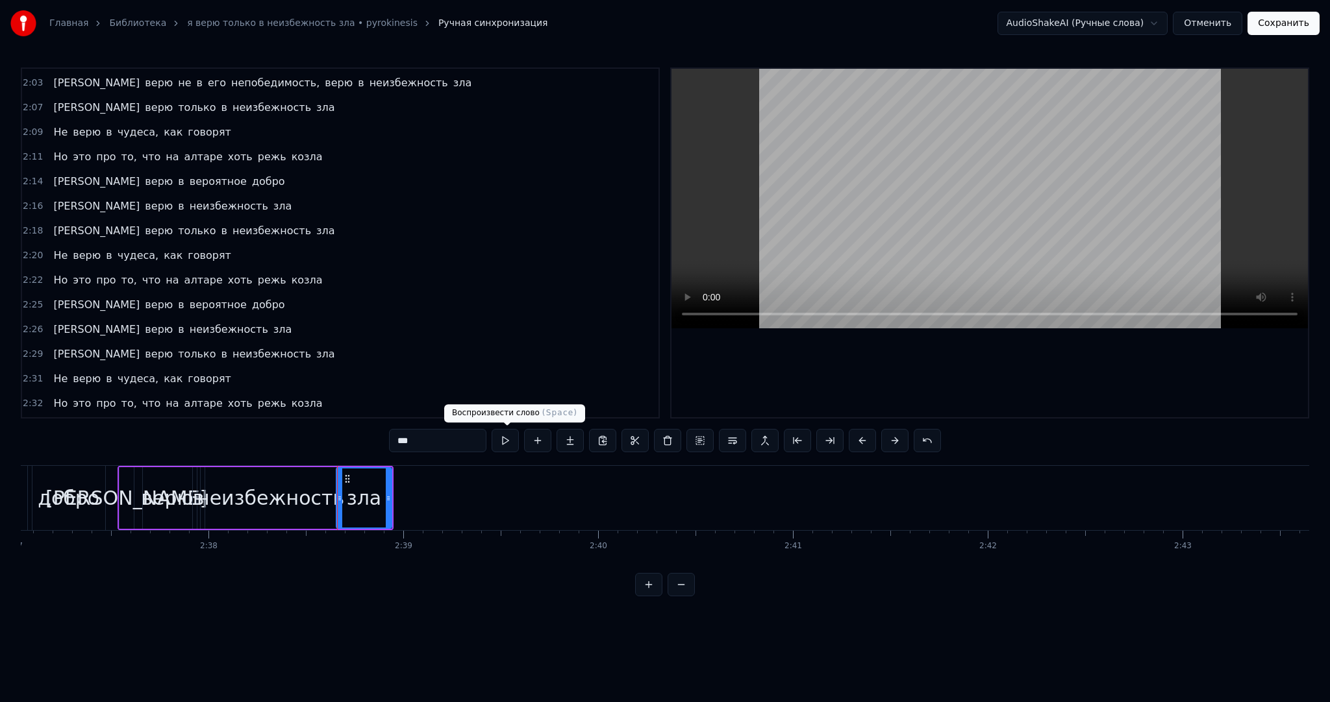
click at [504, 439] on button at bounding box center [504, 440] width 27 height 23
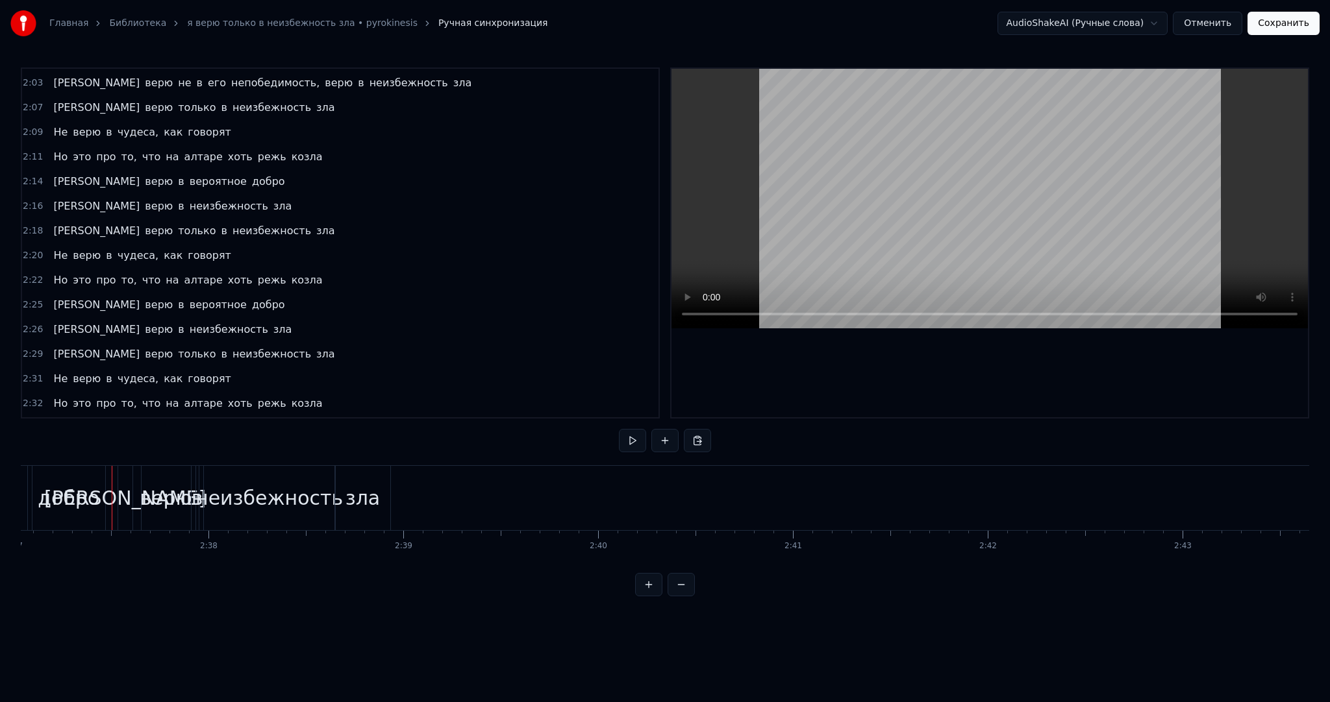
click at [633, 443] on button at bounding box center [632, 440] width 27 height 23
click at [1293, 23] on button "Сохранить" at bounding box center [1283, 23] width 72 height 23
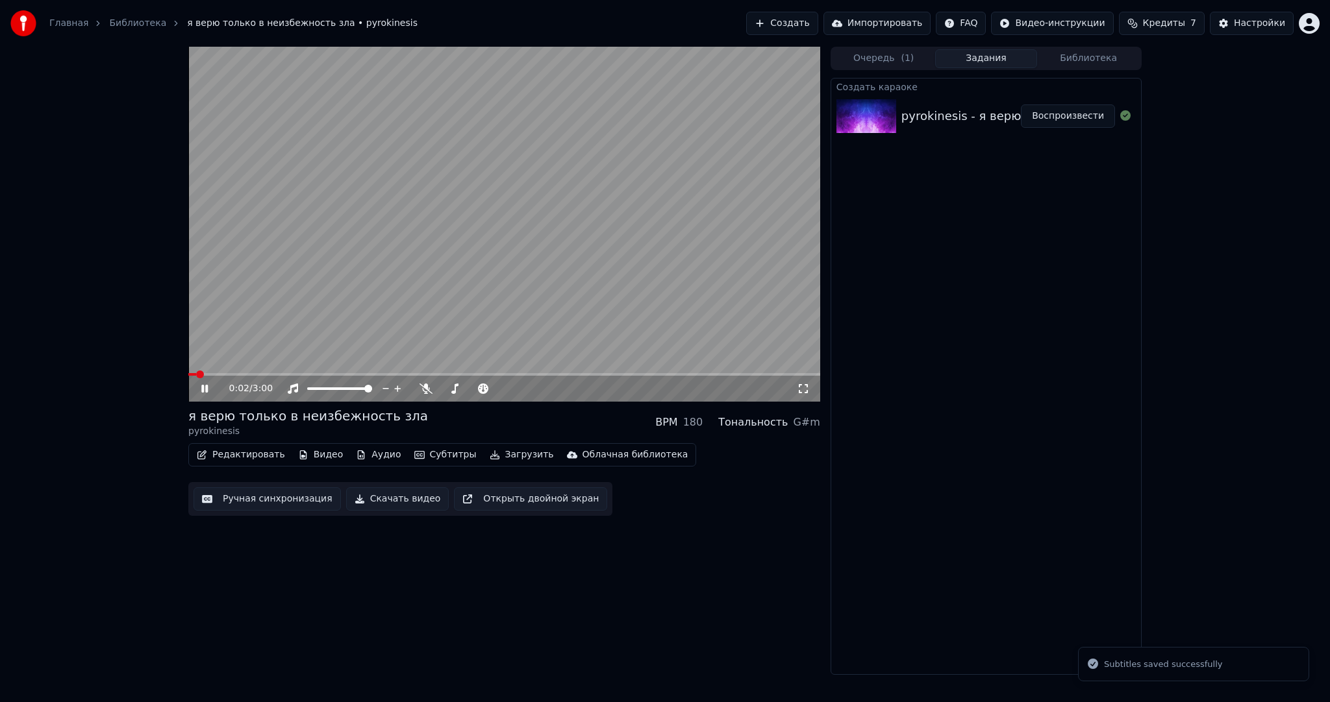
click at [578, 214] on video at bounding box center [504, 224] width 632 height 355
click at [547, 240] on video at bounding box center [504, 224] width 632 height 355
click at [558, 190] on video at bounding box center [504, 224] width 632 height 355
click at [495, 454] on button "Загрузить" at bounding box center [521, 455] width 75 height 18
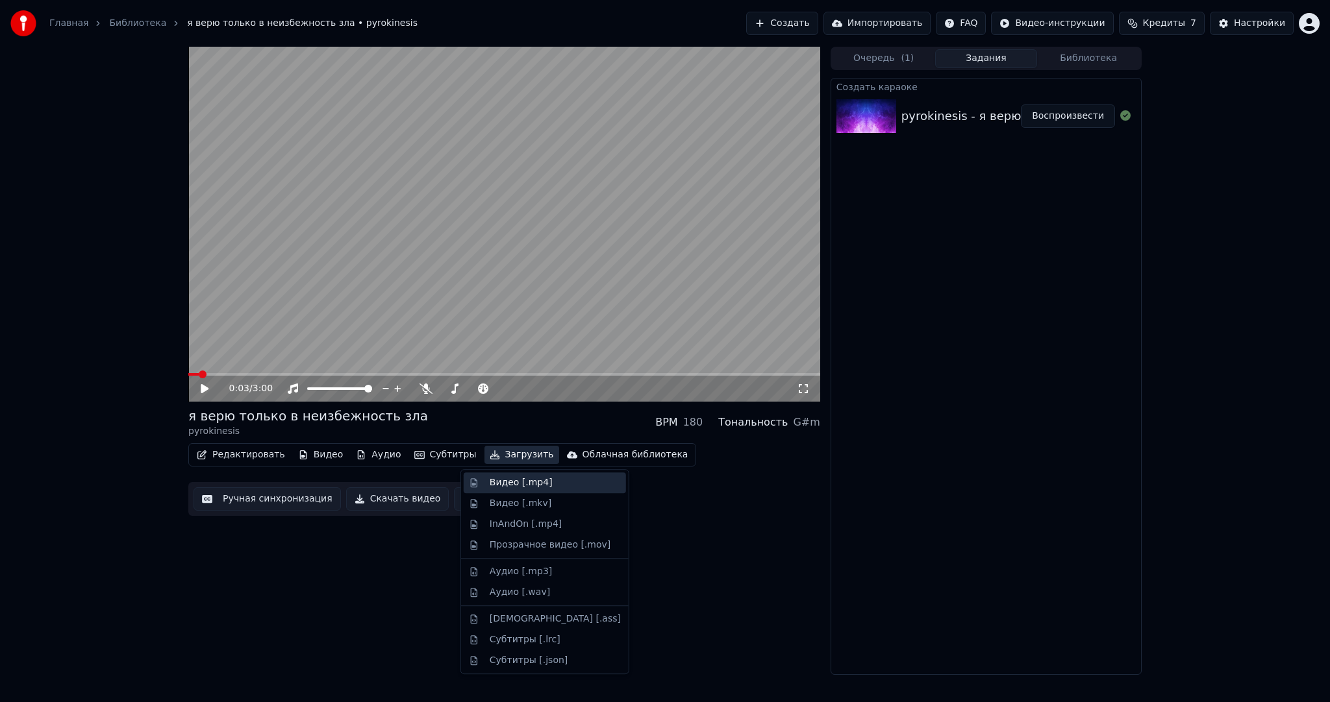
click at [506, 484] on div "Видео [.mp4]" at bounding box center [521, 483] width 63 height 13
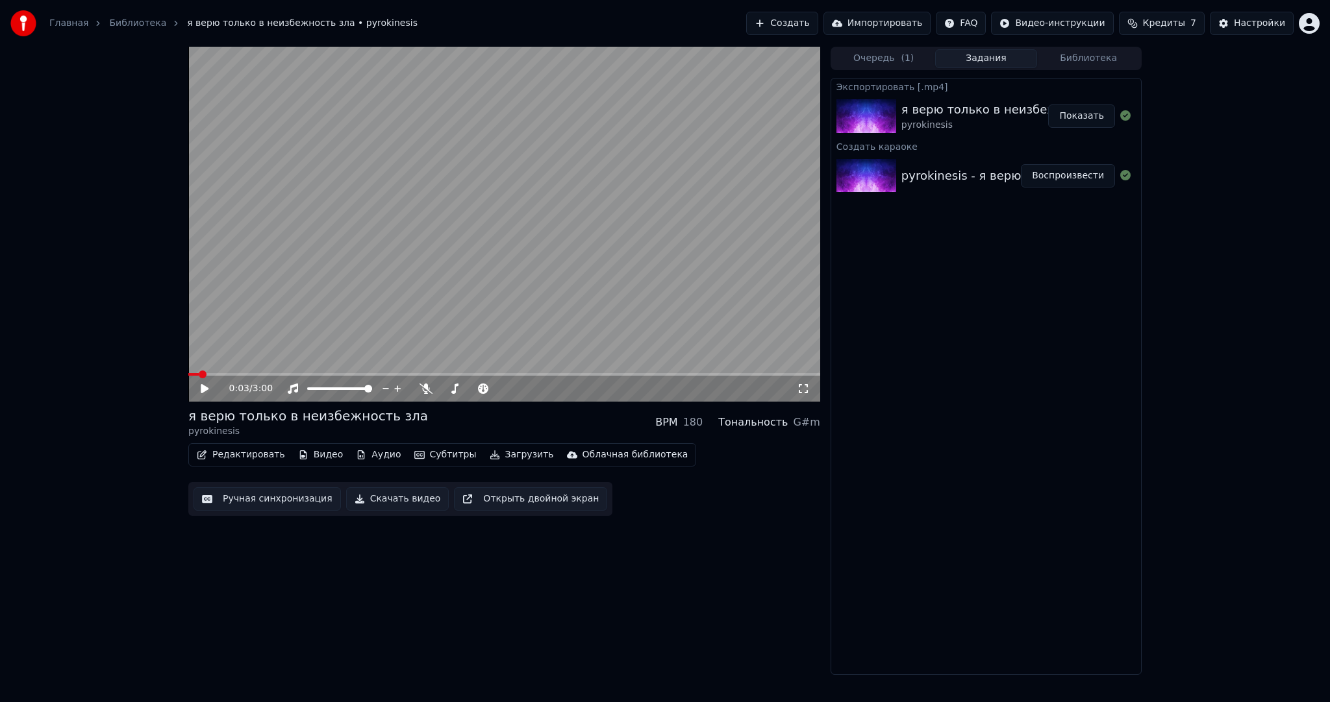
click at [803, 24] on button "Создать" at bounding box center [781, 23] width 71 height 23
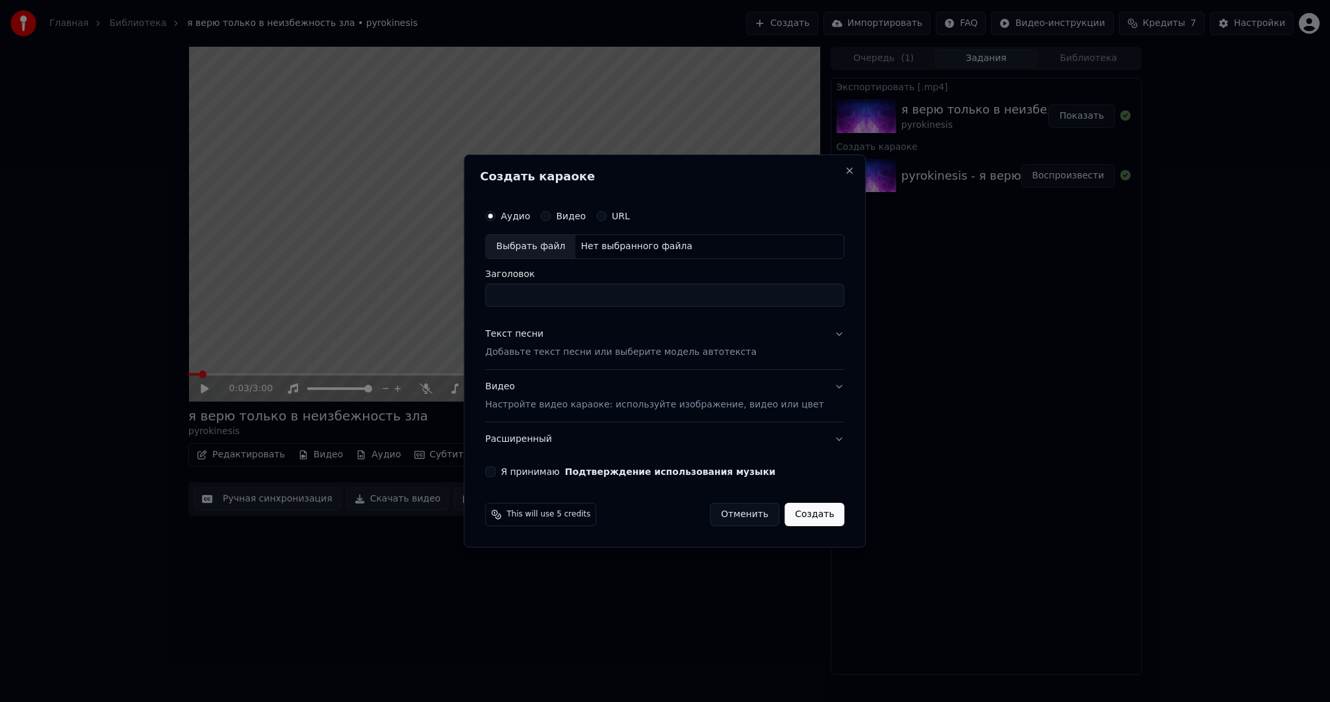
click at [544, 241] on div "Выбрать файл" at bounding box center [531, 246] width 90 height 23
type input "**********"
click at [566, 289] on input "**********" at bounding box center [664, 295] width 359 height 23
click at [545, 347] on p "Добавьте текст песни или выберите модель автотекста" at bounding box center [620, 352] width 271 height 13
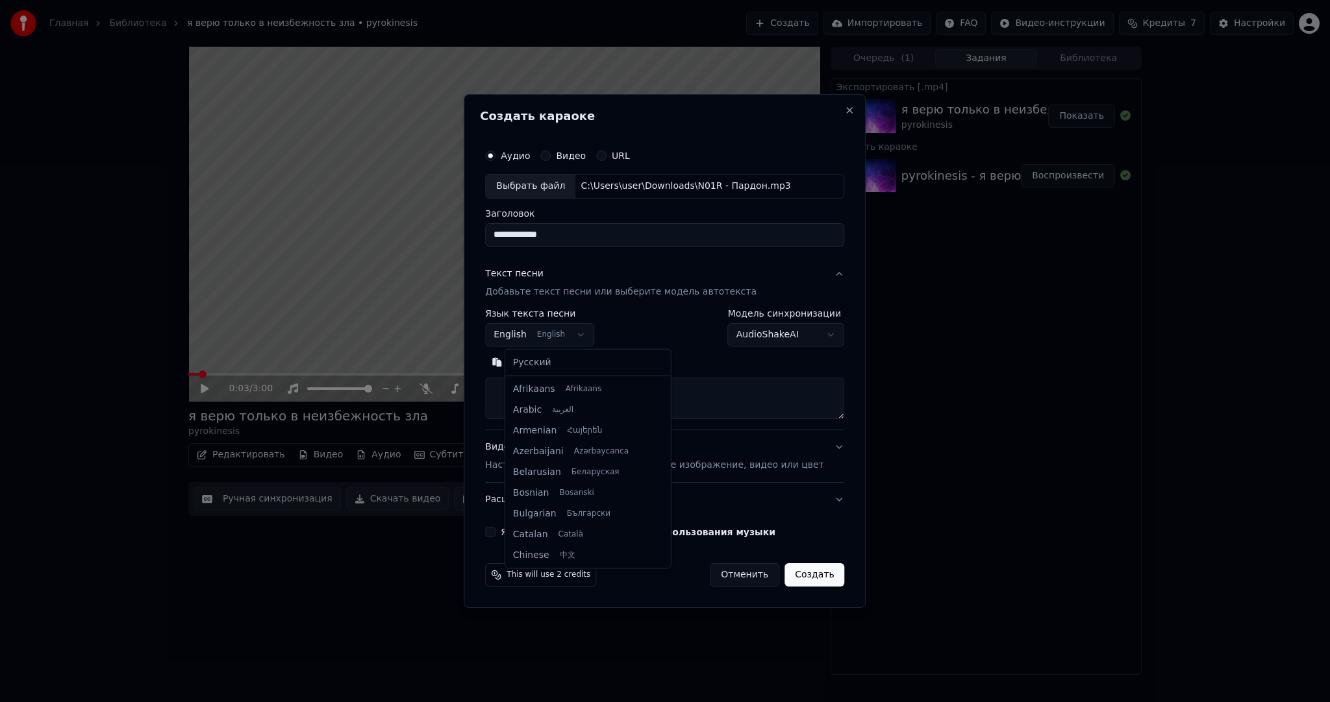
click at [530, 336] on body "Главная Библиотека я верю только в неизбежность зла • pyrokinesis Создать Импор…" at bounding box center [665, 351] width 1330 height 702
select select "**"
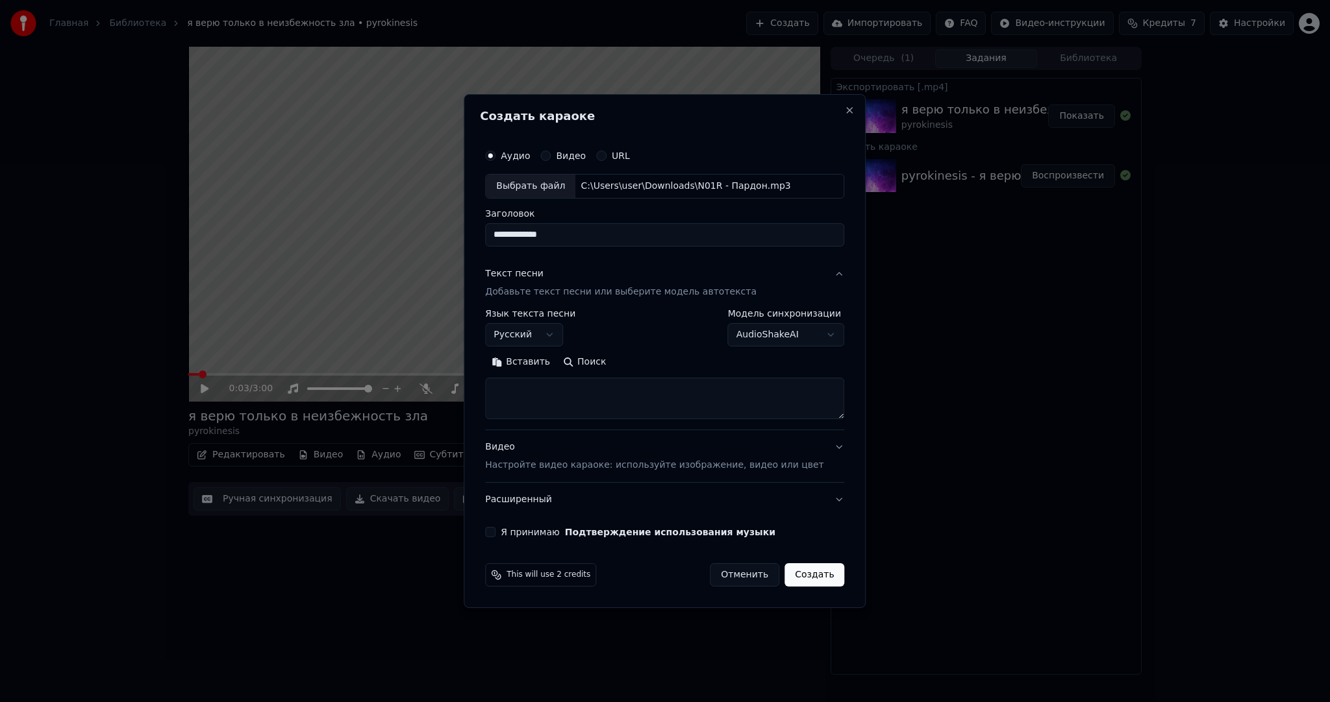
click at [528, 362] on button "Вставить" at bounding box center [520, 362] width 71 height 21
click at [507, 538] on div "**********" at bounding box center [664, 340] width 369 height 405
click at [495, 530] on button "Я принимаю Подтверждение использования музыки" at bounding box center [490, 532] width 10 height 10
click at [795, 575] on button "Создать" at bounding box center [814, 575] width 60 height 23
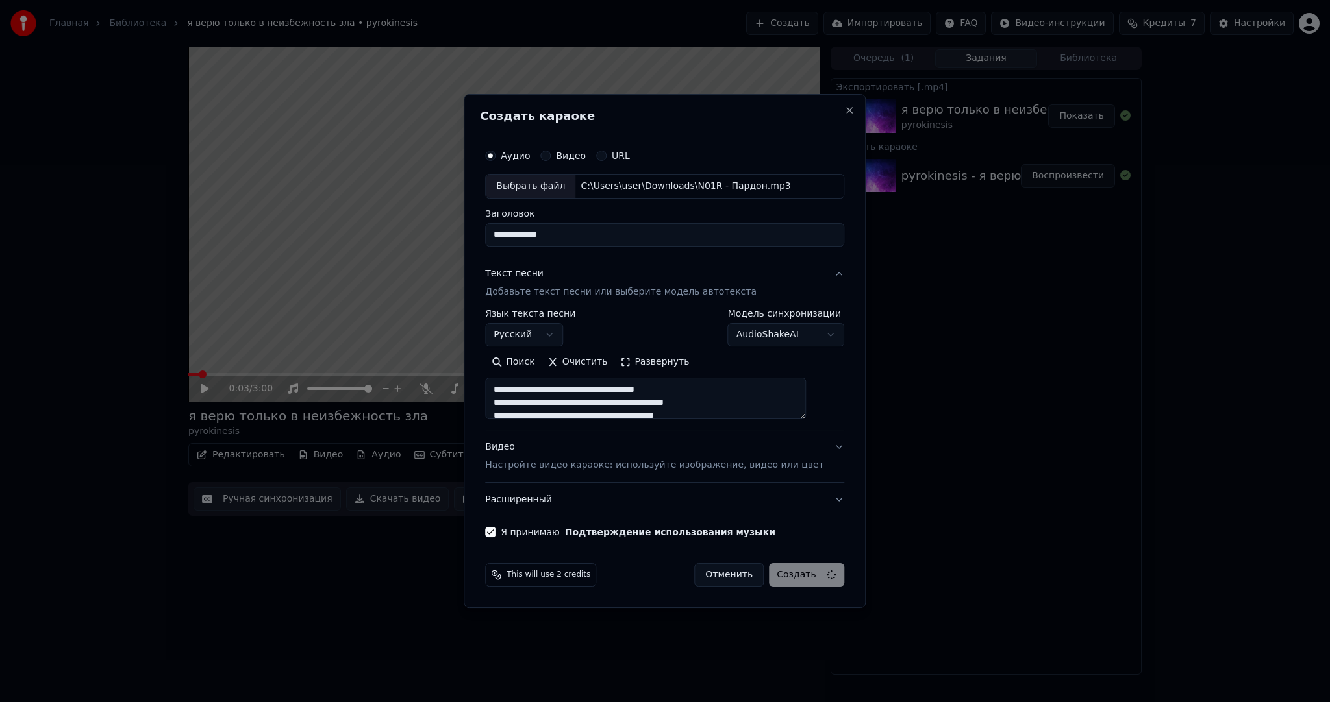
type textarea "**********"
select select
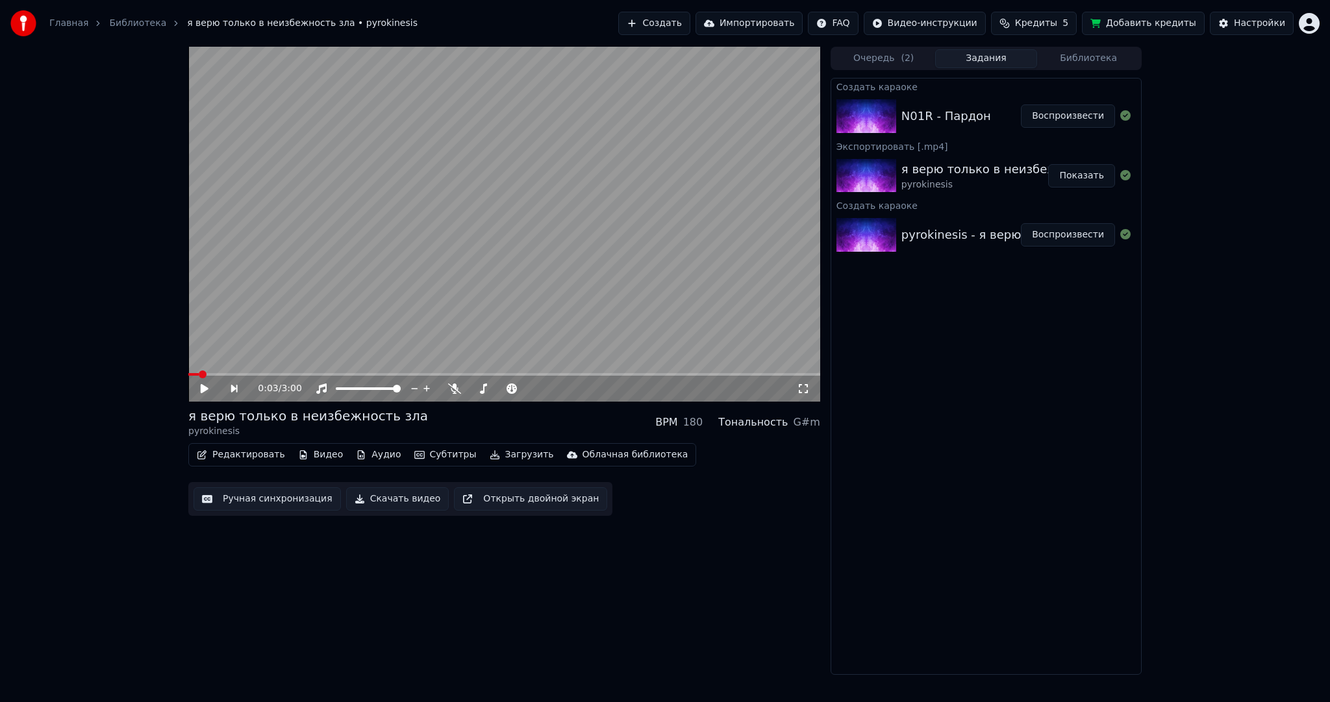
click at [208, 504] on button "Ручная синхронизация" at bounding box center [266, 499] width 147 height 23
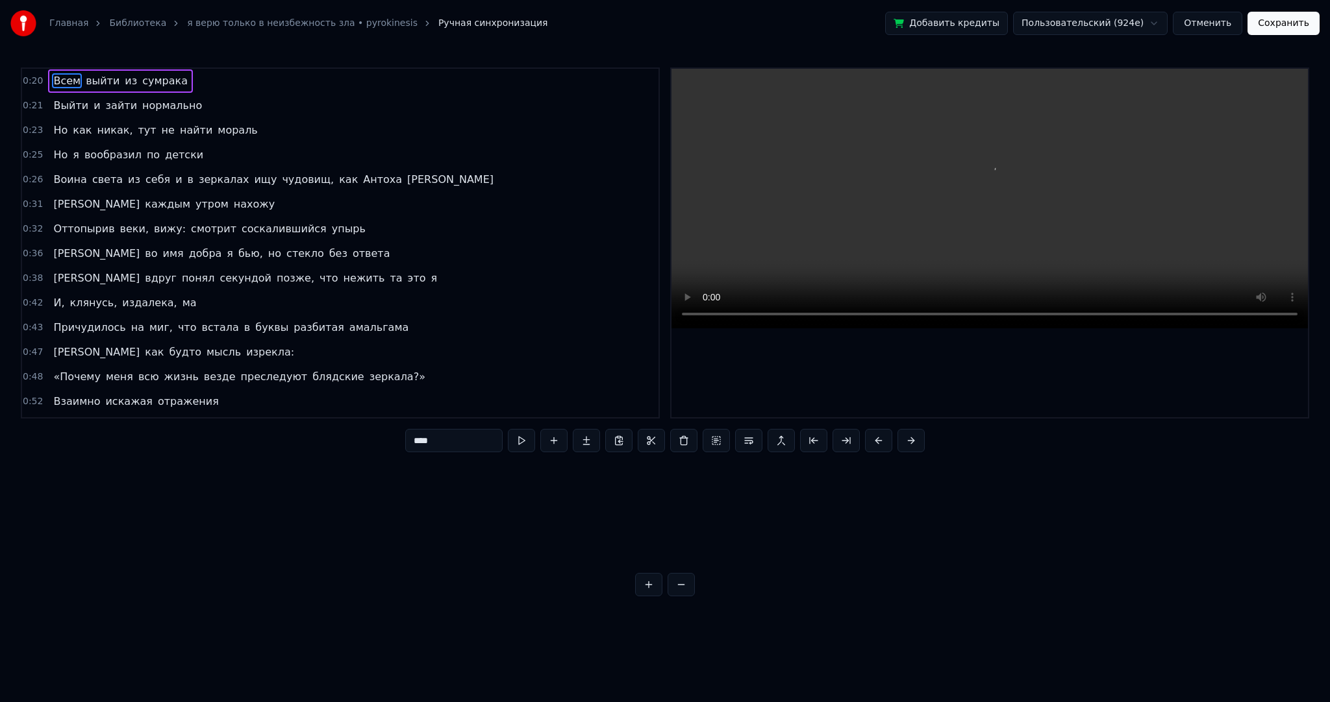
scroll to position [0, 3900]
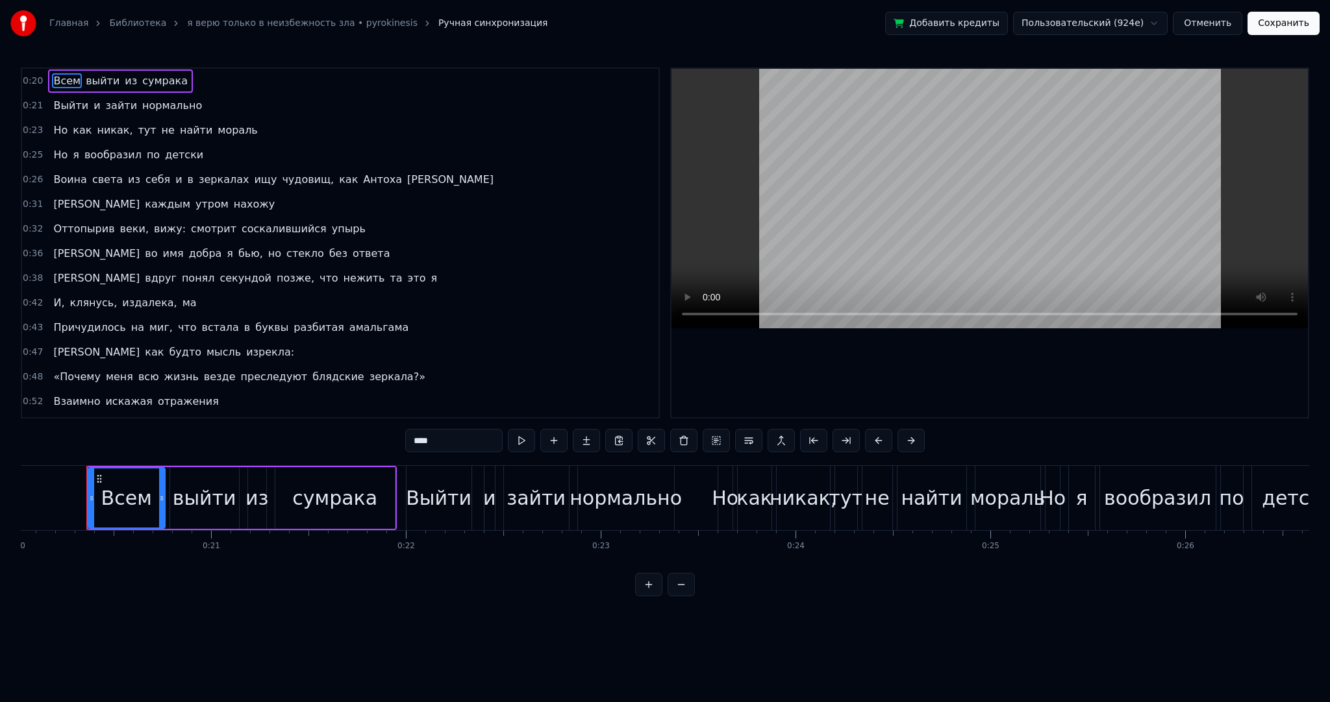
click at [1204, 21] on button "Отменить" at bounding box center [1207, 23] width 69 height 23
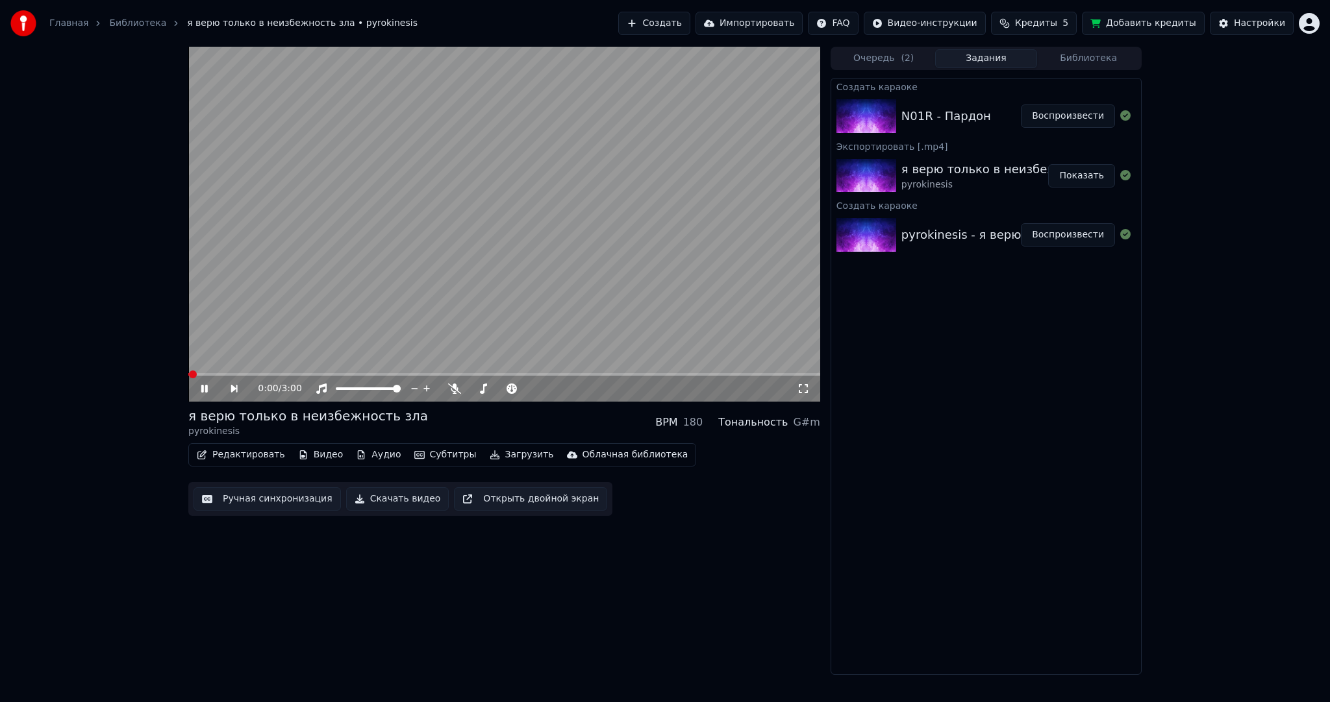
click at [450, 447] on button "Субтитры" at bounding box center [445, 455] width 73 height 18
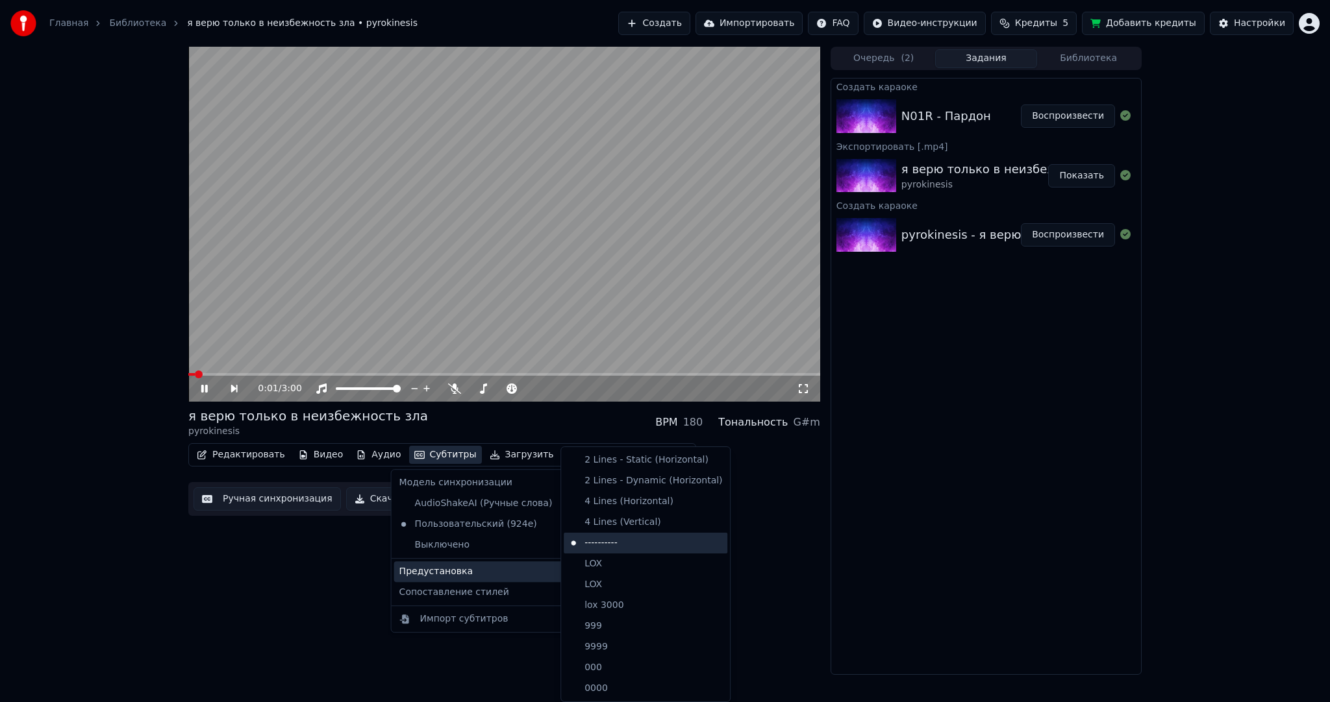
click at [615, 544] on div "----------" at bounding box center [646, 543] width 164 height 21
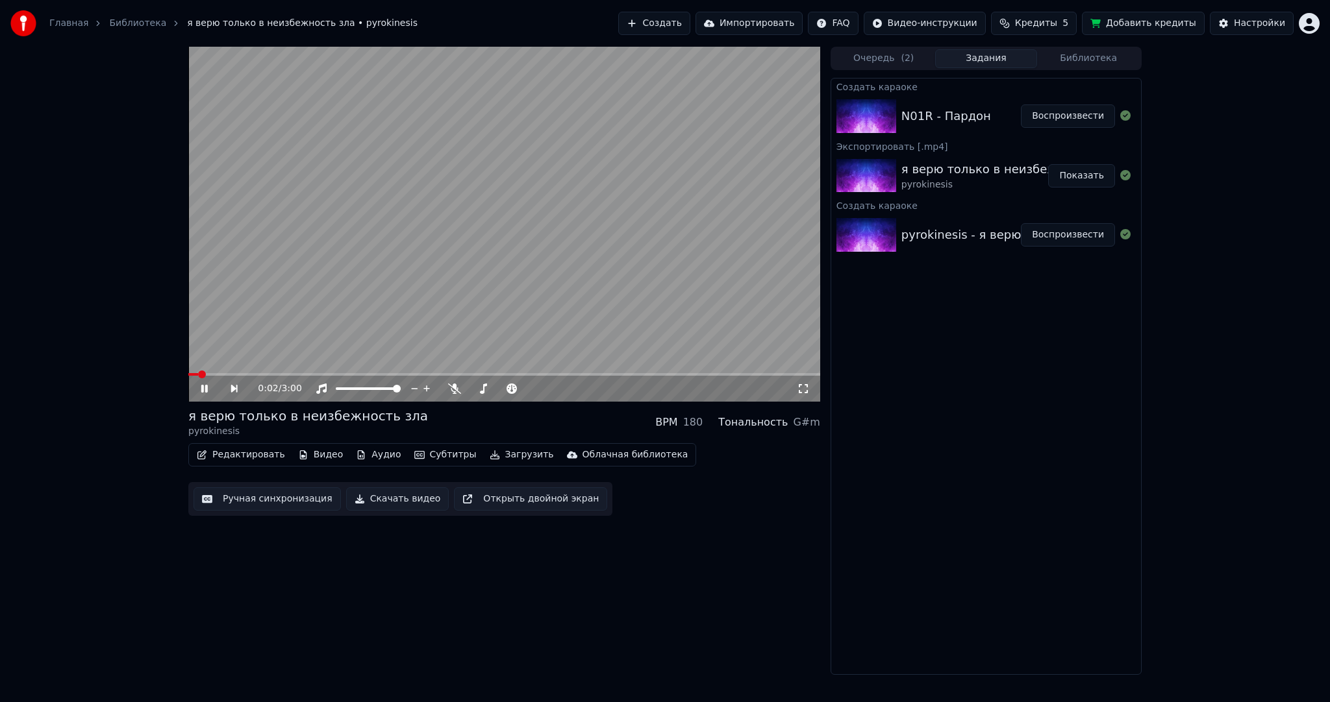
click at [1050, 110] on button "Воспроизвести" at bounding box center [1068, 116] width 94 height 23
click at [428, 449] on button "Субтитры" at bounding box center [445, 455] width 73 height 18
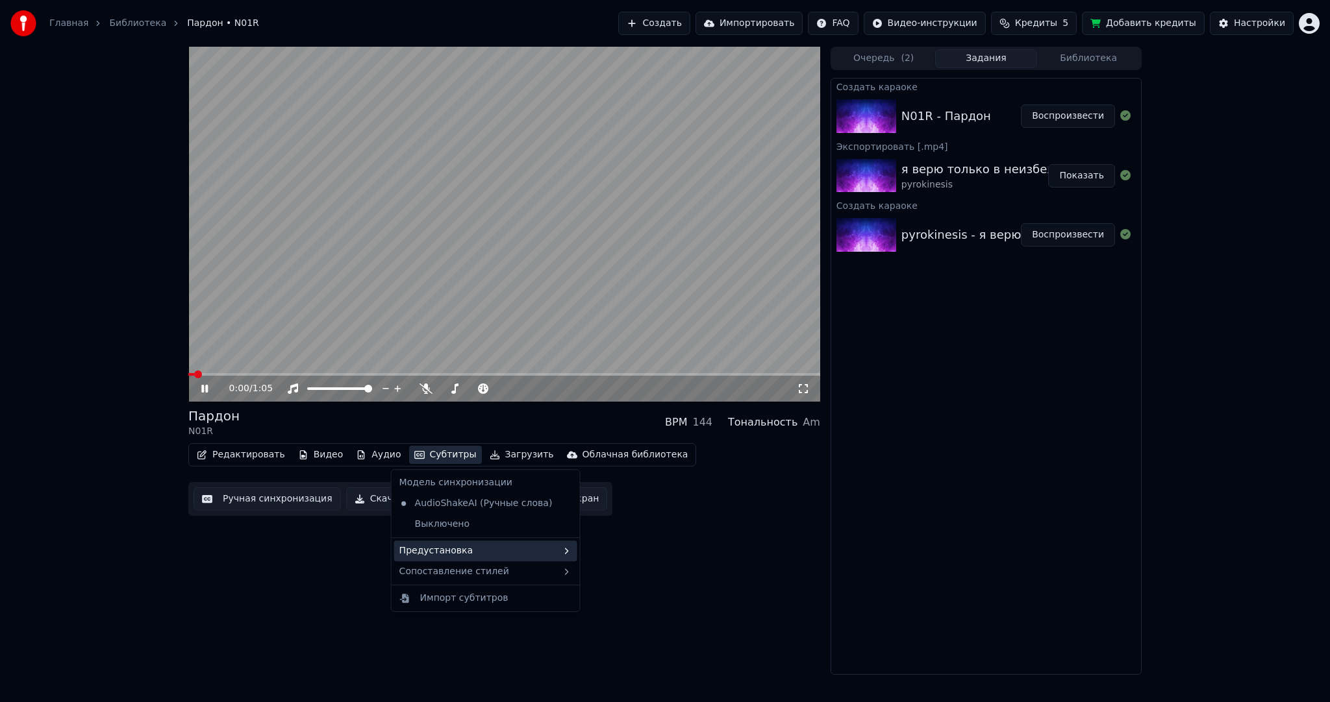
click at [503, 553] on div "Предустановка" at bounding box center [485, 551] width 183 height 21
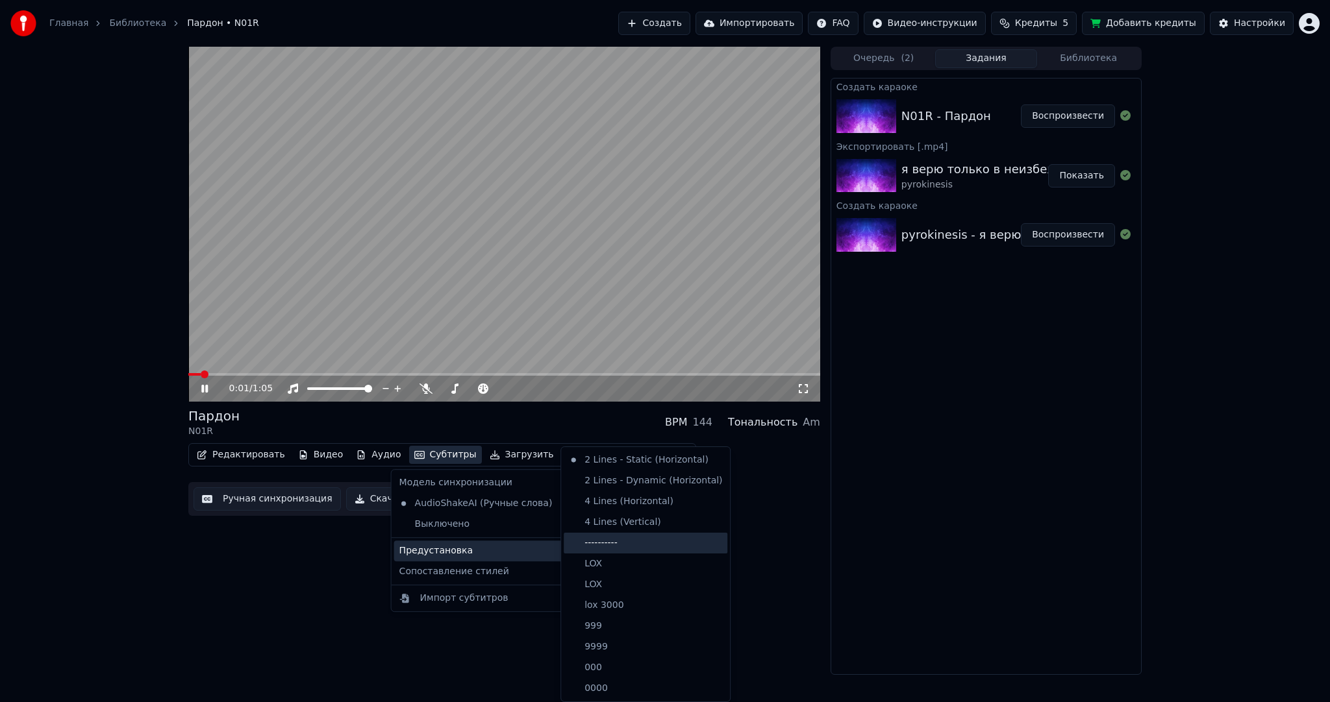
click at [604, 549] on div "----------" at bounding box center [646, 543] width 164 height 21
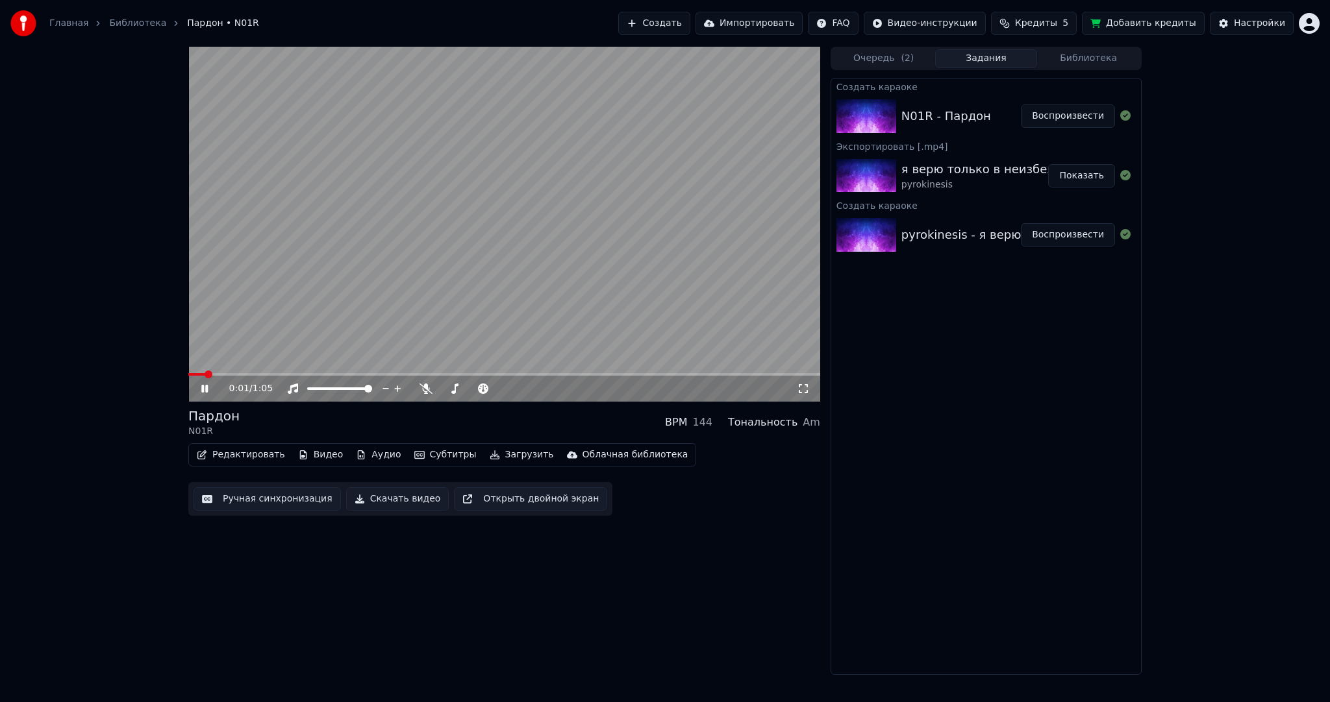
click at [275, 508] on button "Ручная синхронизация" at bounding box center [266, 499] width 147 height 23
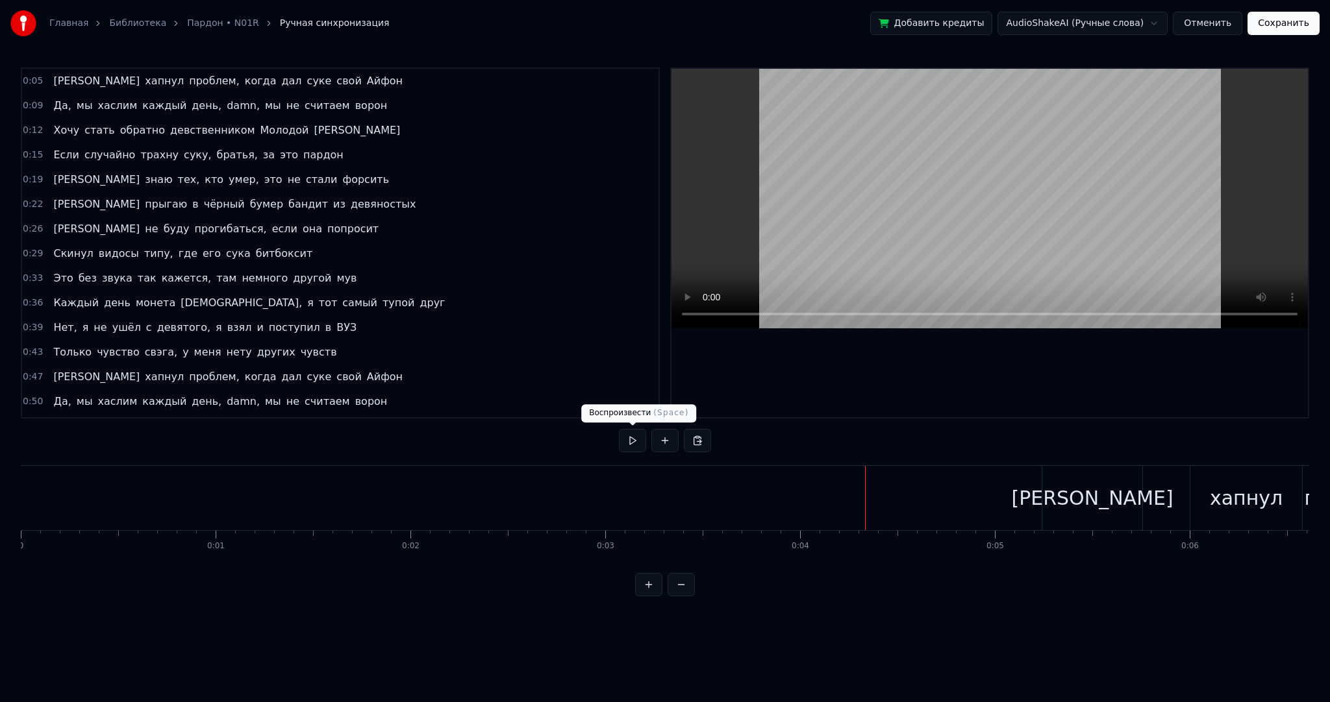
click at [633, 438] on button at bounding box center [632, 440] width 27 height 23
click at [880, 203] on video at bounding box center [989, 199] width 636 height 260
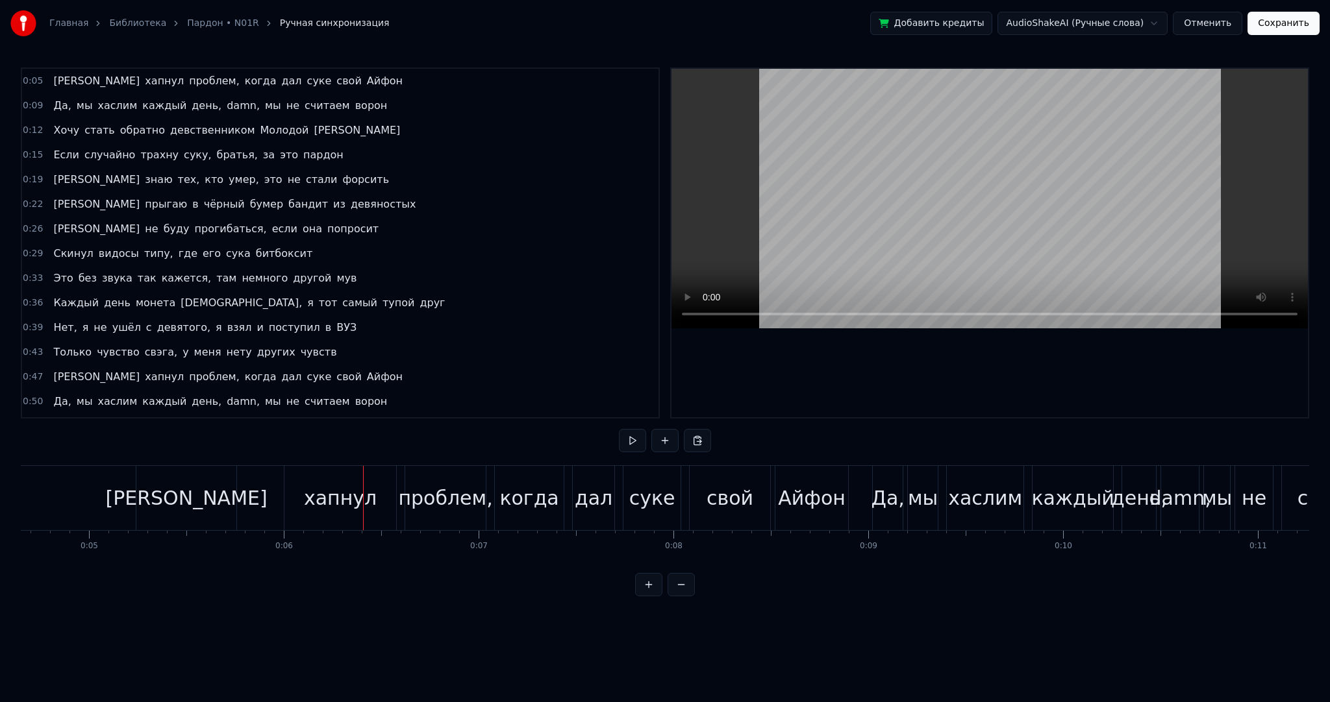
scroll to position [0, 895]
click at [325, 504] on div "хапнул" at bounding box center [350, 498] width 73 height 29
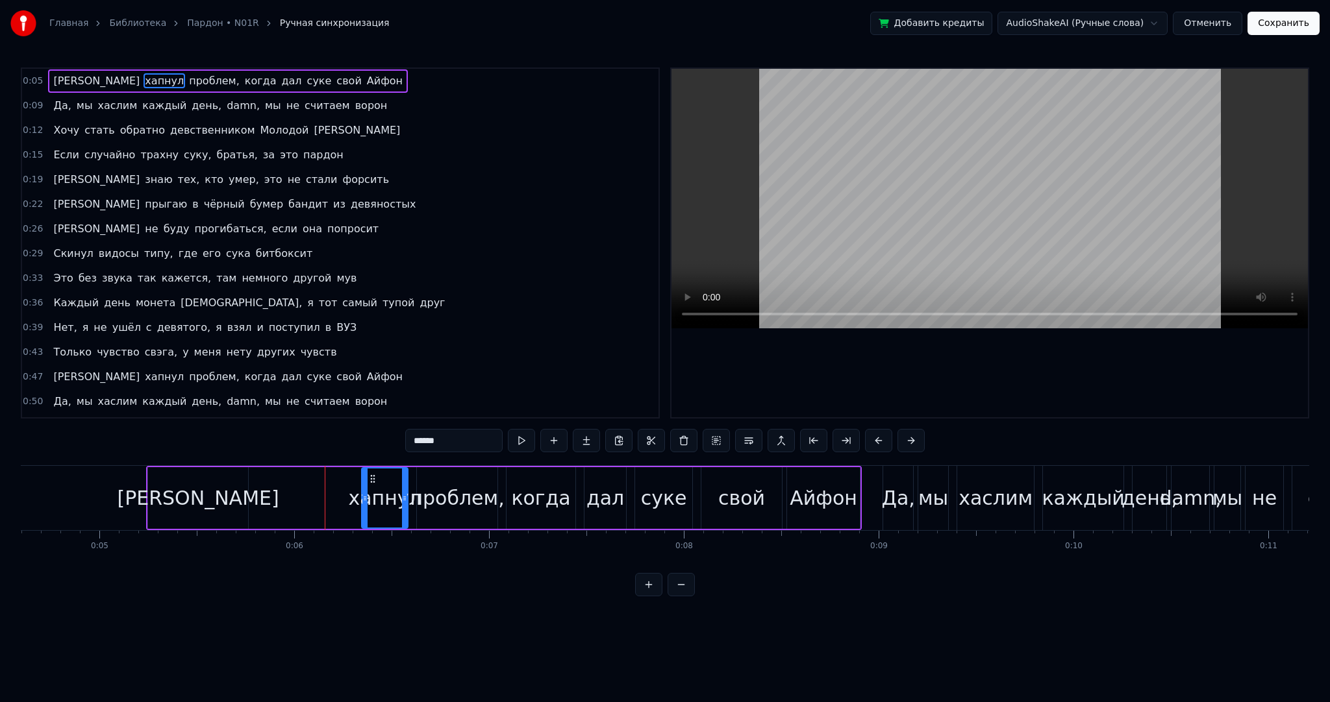
drag, startPoint x: 299, startPoint y: 501, endPoint x: 364, endPoint y: 503, distance: 65.6
click at [364, 503] on div at bounding box center [364, 498] width 5 height 59
click at [213, 483] on div "[PERSON_NAME]" at bounding box center [198, 498] width 100 height 62
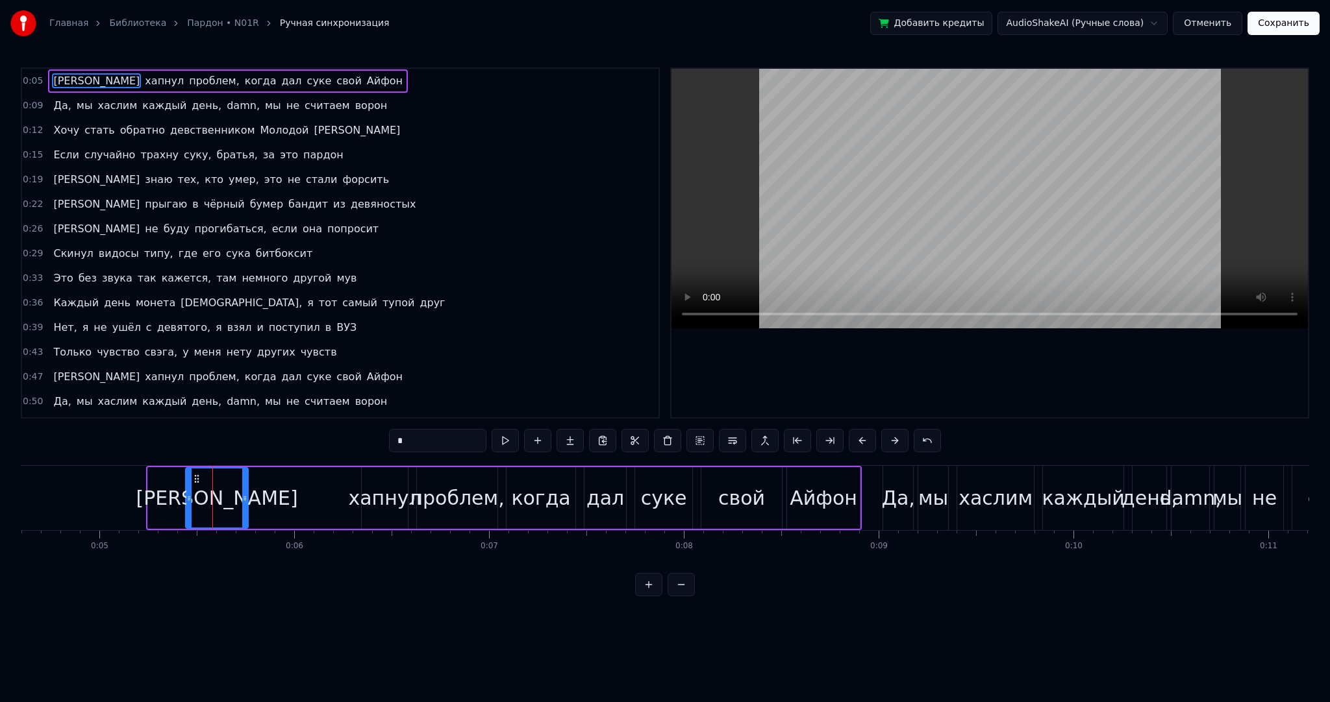
drag, startPoint x: 151, startPoint y: 488, endPoint x: 216, endPoint y: 480, distance: 64.8
click at [192, 491] on div at bounding box center [188, 498] width 5 height 59
click at [192, 488] on div at bounding box center [188, 498] width 5 height 59
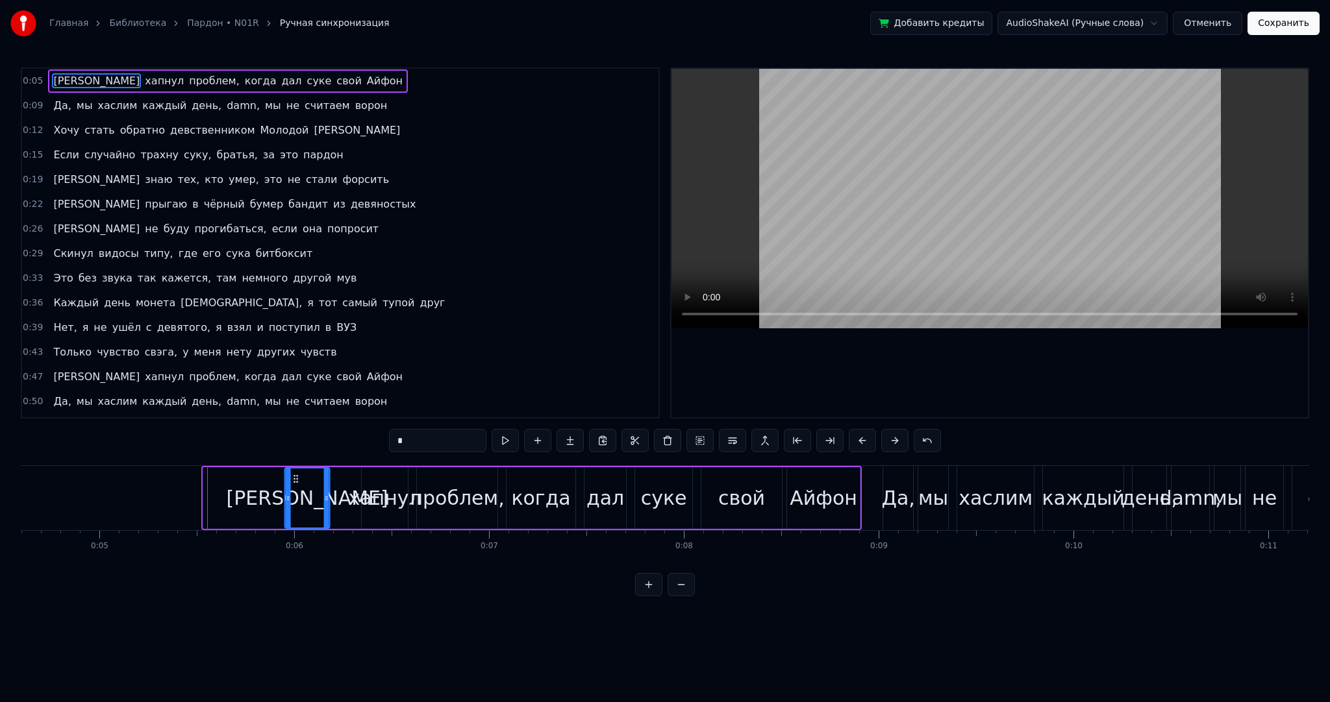
drag, startPoint x: 212, startPoint y: 475, endPoint x: 294, endPoint y: 480, distance: 82.6
click at [291, 478] on icon at bounding box center [296, 479] width 10 height 10
click at [371, 496] on div "хапнул" at bounding box center [384, 498] width 73 height 29
type input "******"
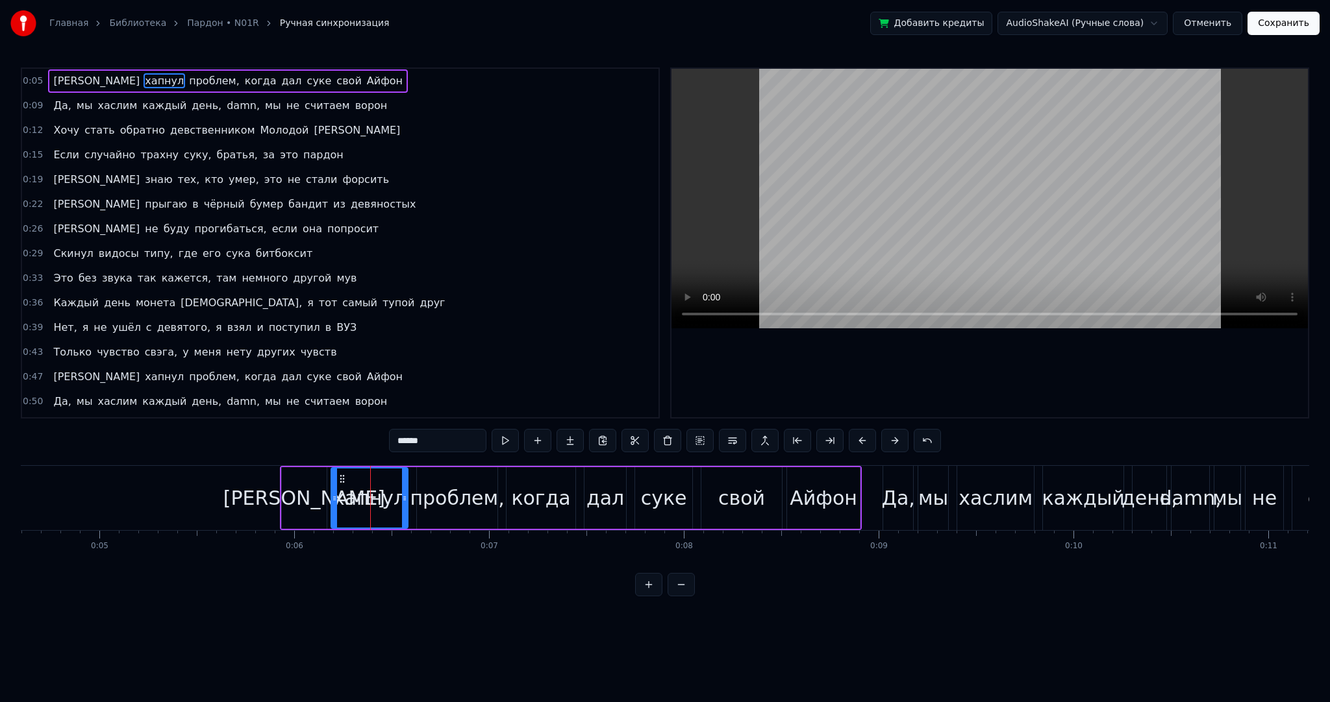
drag, startPoint x: 369, startPoint y: 496, endPoint x: 291, endPoint y: 492, distance: 78.0
click at [333, 496] on icon at bounding box center [334, 498] width 5 height 10
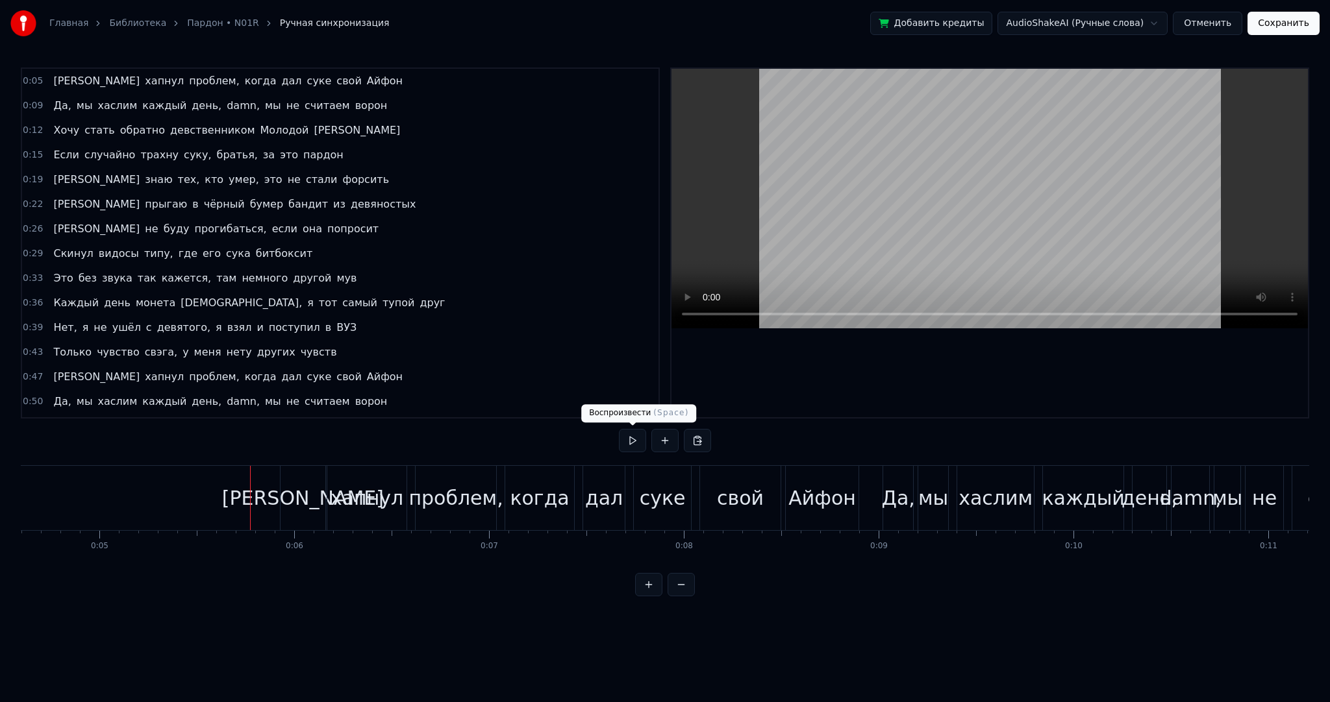
click at [636, 441] on button at bounding box center [632, 440] width 27 height 23
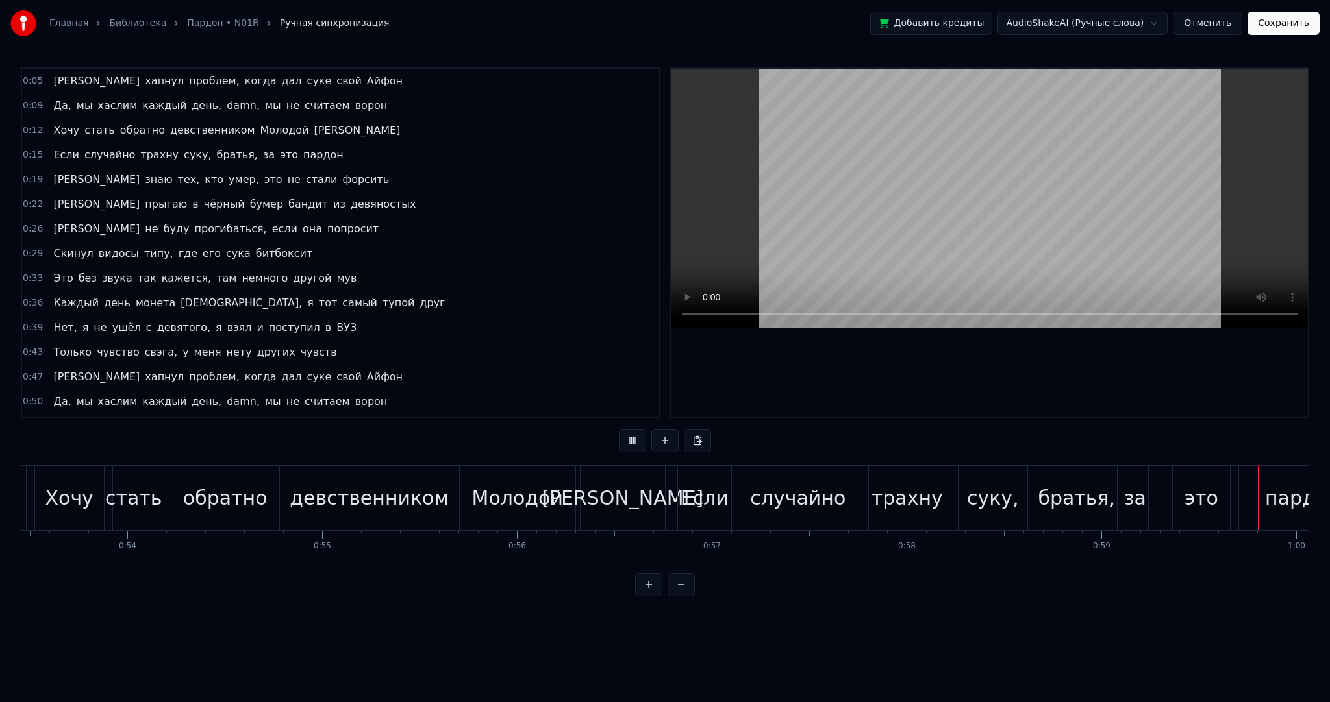
scroll to position [0, 11408]
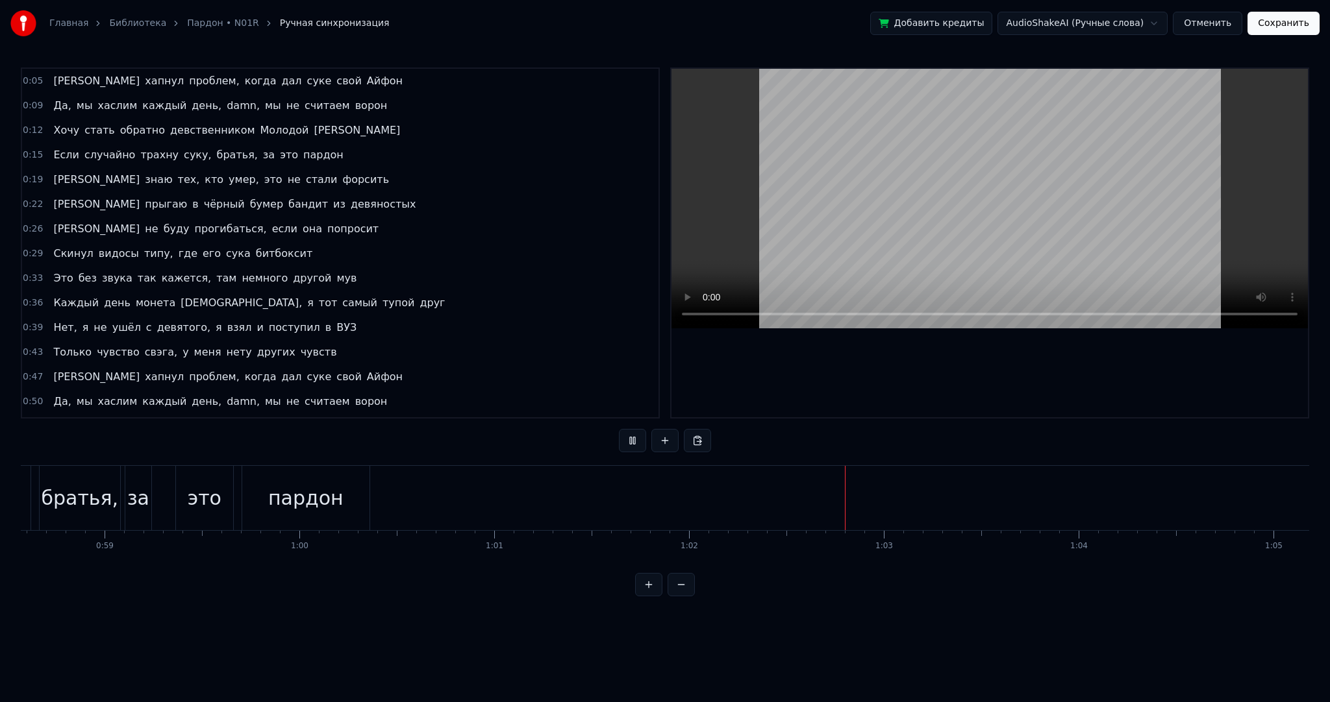
click at [1283, 22] on button "Сохранить" at bounding box center [1283, 23] width 72 height 23
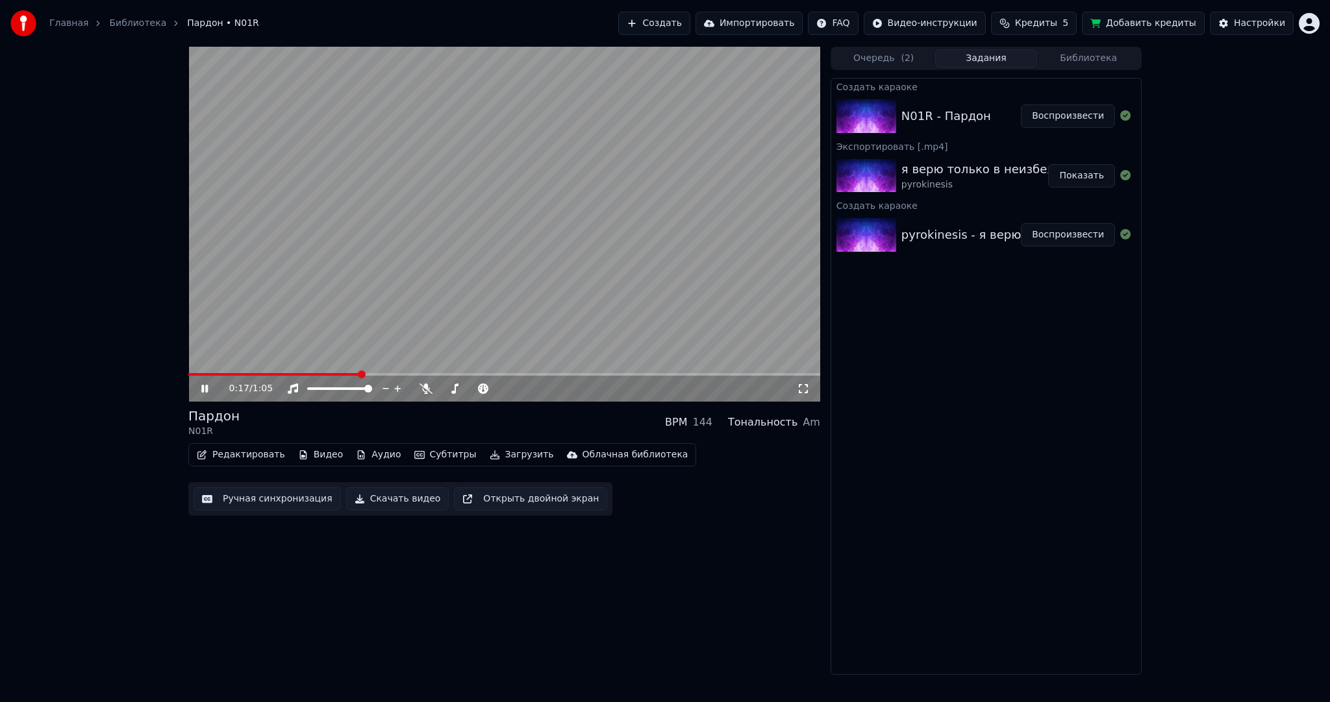
click at [636, 198] on video at bounding box center [504, 224] width 632 height 355
click at [494, 455] on button "Загрузить" at bounding box center [521, 455] width 75 height 18
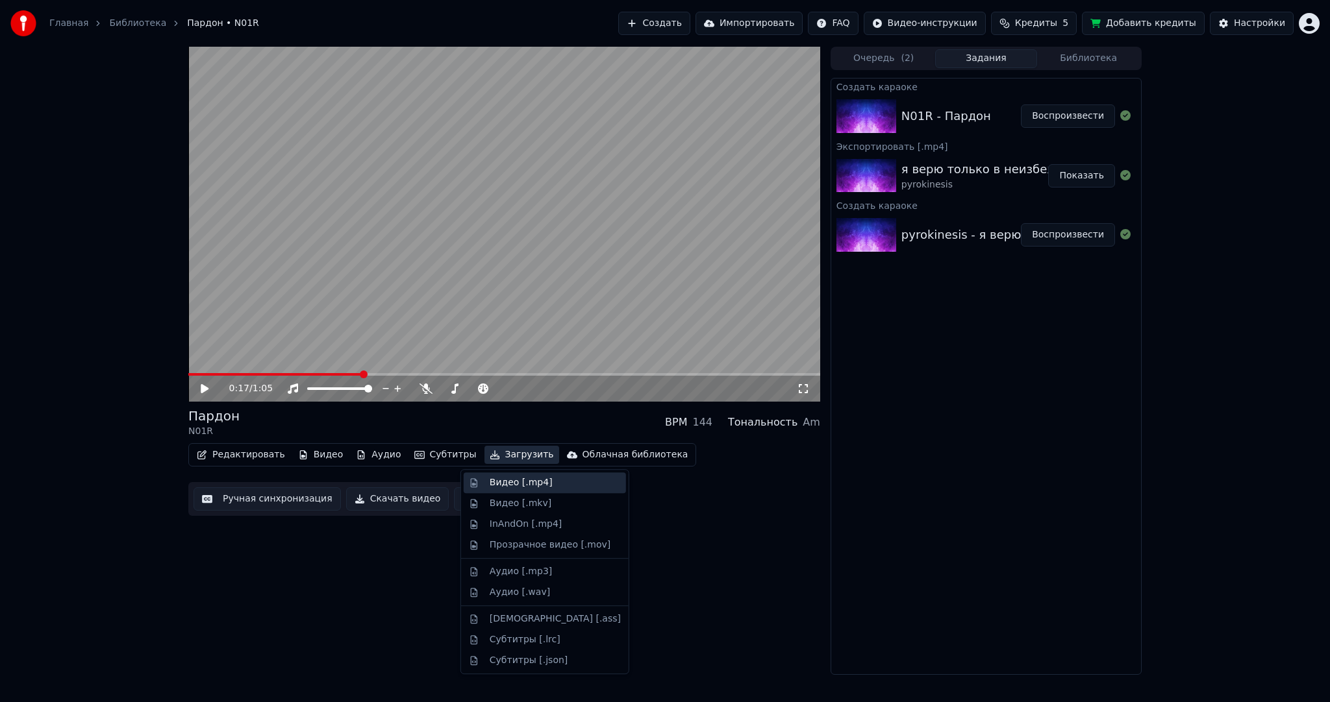
click at [506, 484] on div "Видео [.mp4]" at bounding box center [521, 483] width 63 height 13
